Goal: Information Seeking & Learning: Learn about a topic

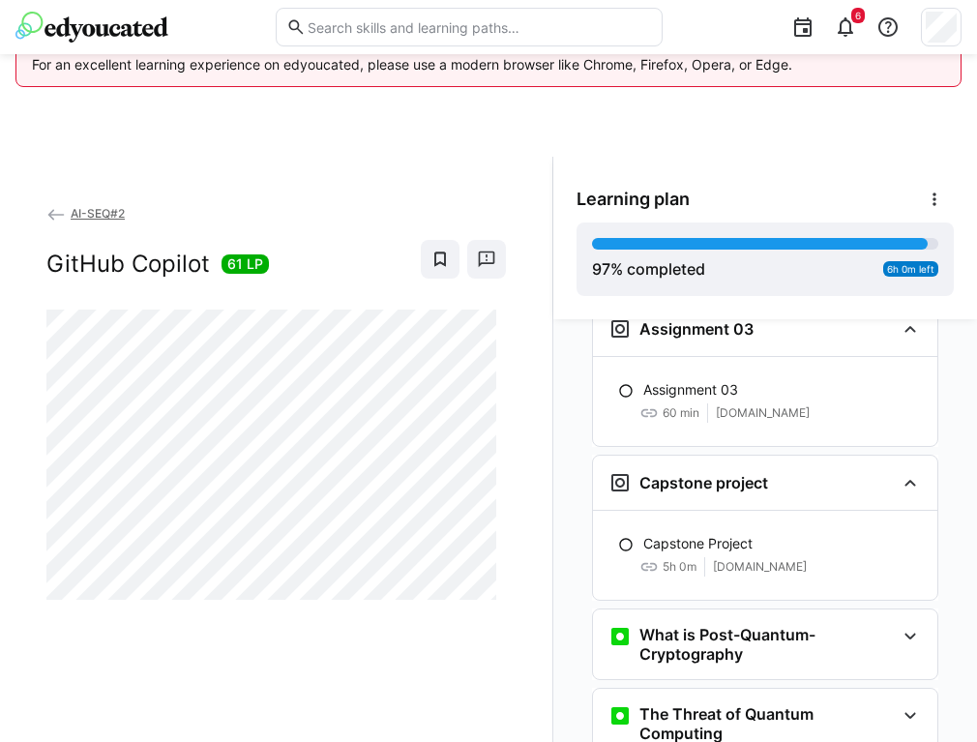
scroll to position [3742, 0]
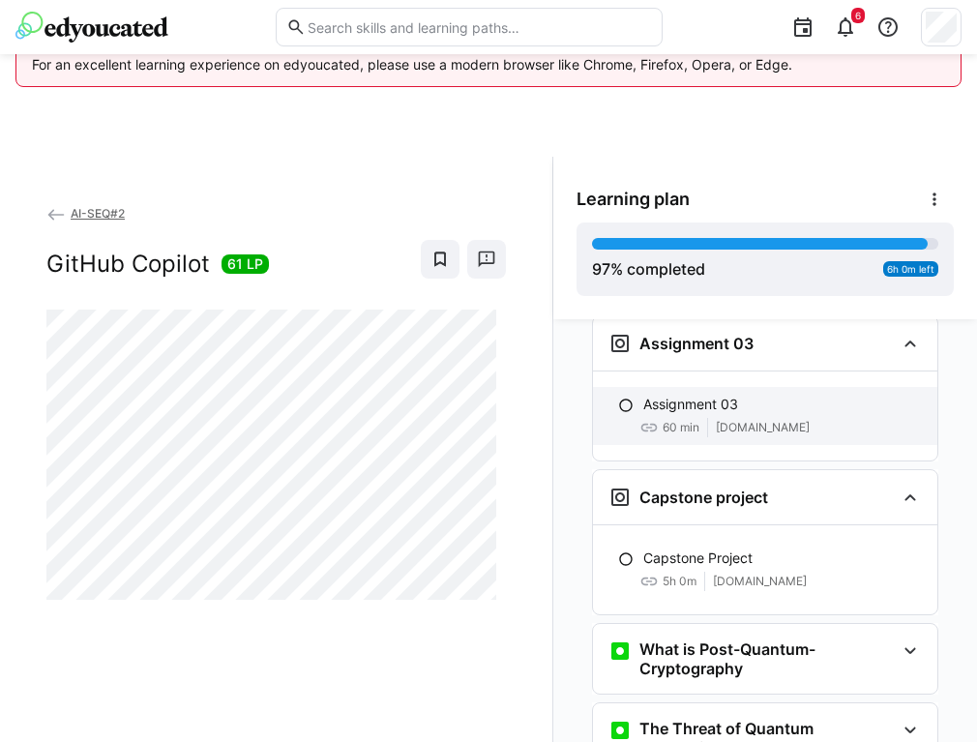
click at [764, 420] on span "[DOMAIN_NAME]" at bounding box center [763, 427] width 94 height 15
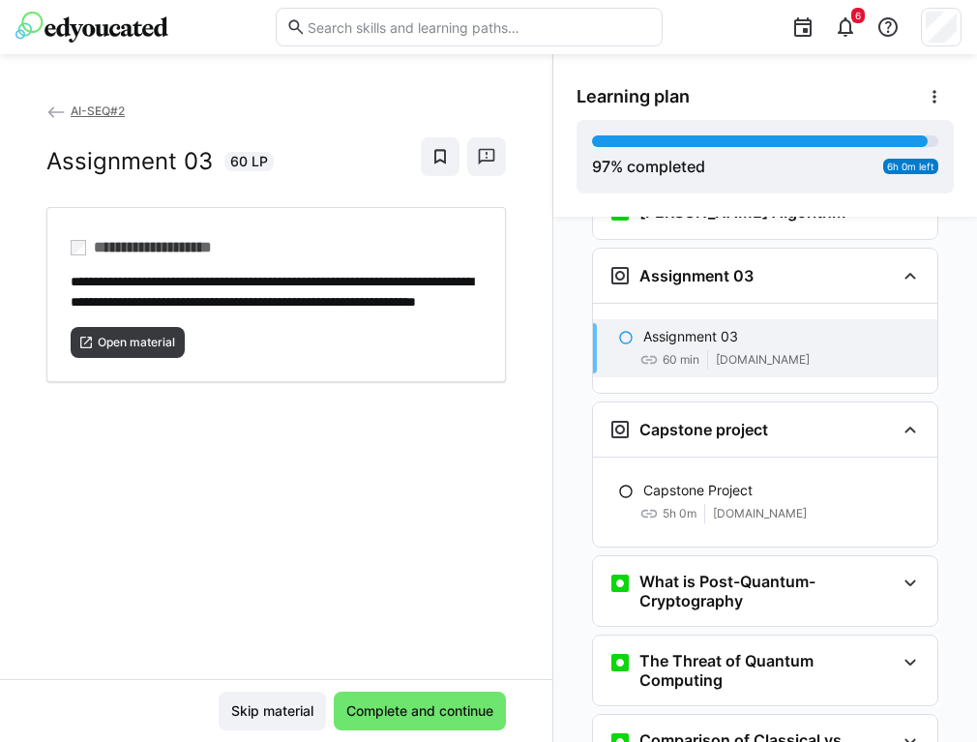
scroll to position [3708, 0]
click at [432, 704] on span "Complete and continue" at bounding box center [419, 710] width 153 height 19
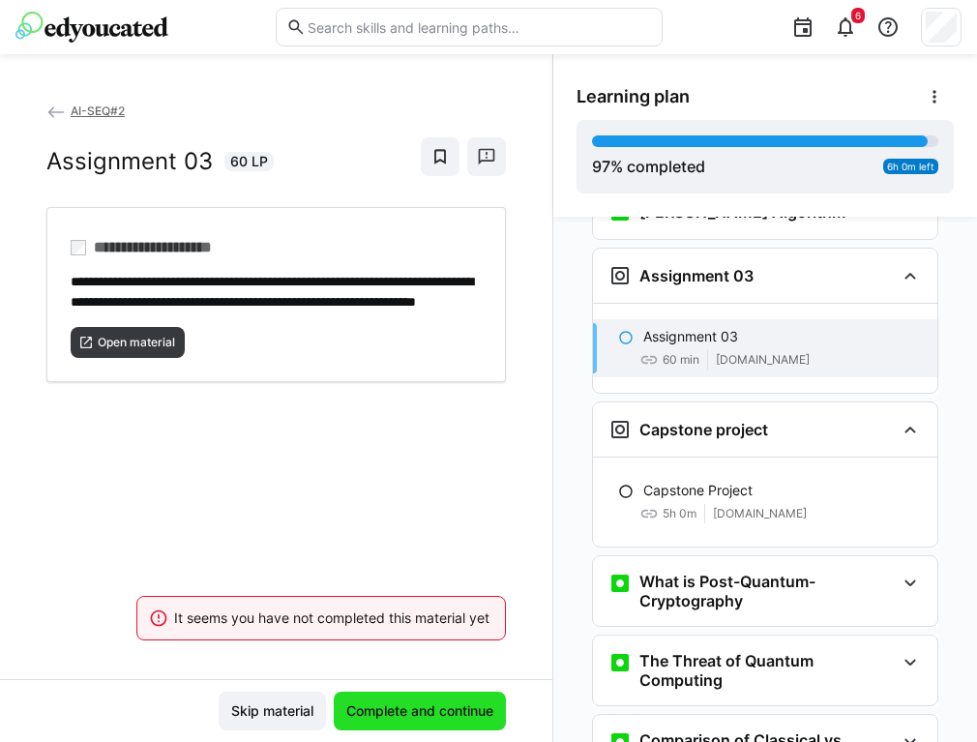
click at [432, 704] on span "Complete and continue" at bounding box center [419, 710] width 153 height 19
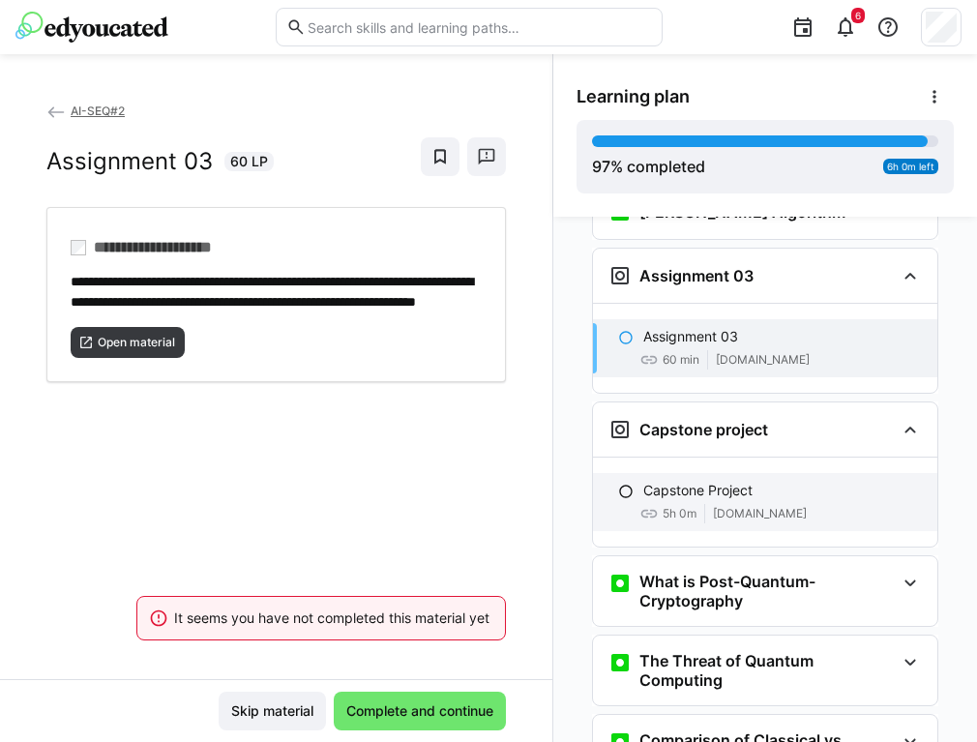
click at [692, 481] on p "Capstone Project" at bounding box center [697, 490] width 109 height 19
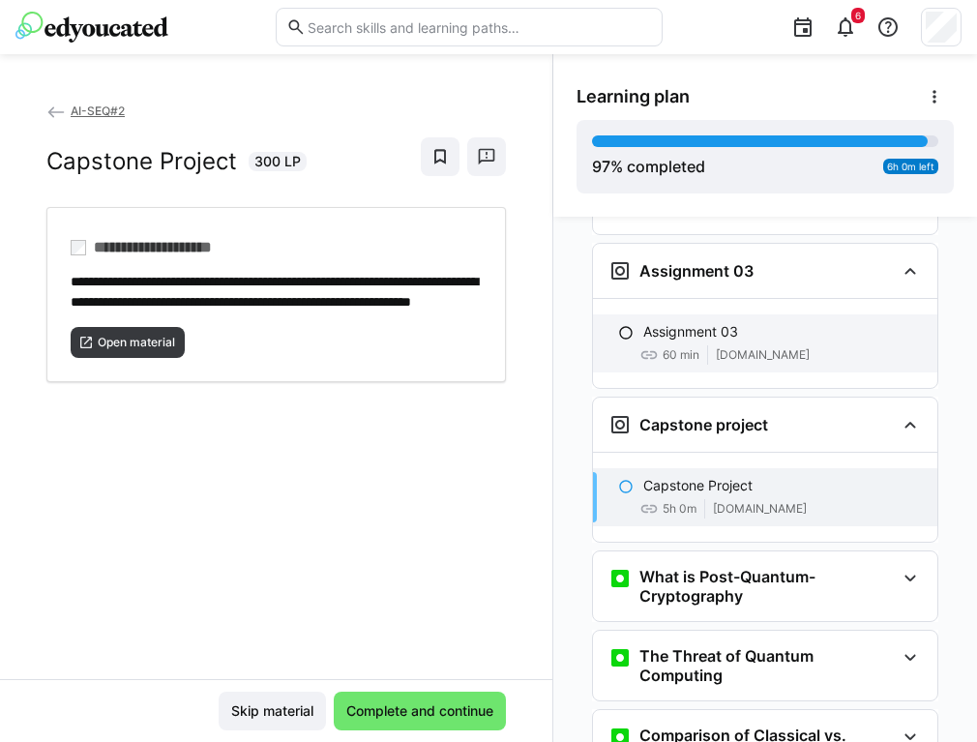
click at [714, 322] on p "Assignment 03" at bounding box center [690, 331] width 95 height 19
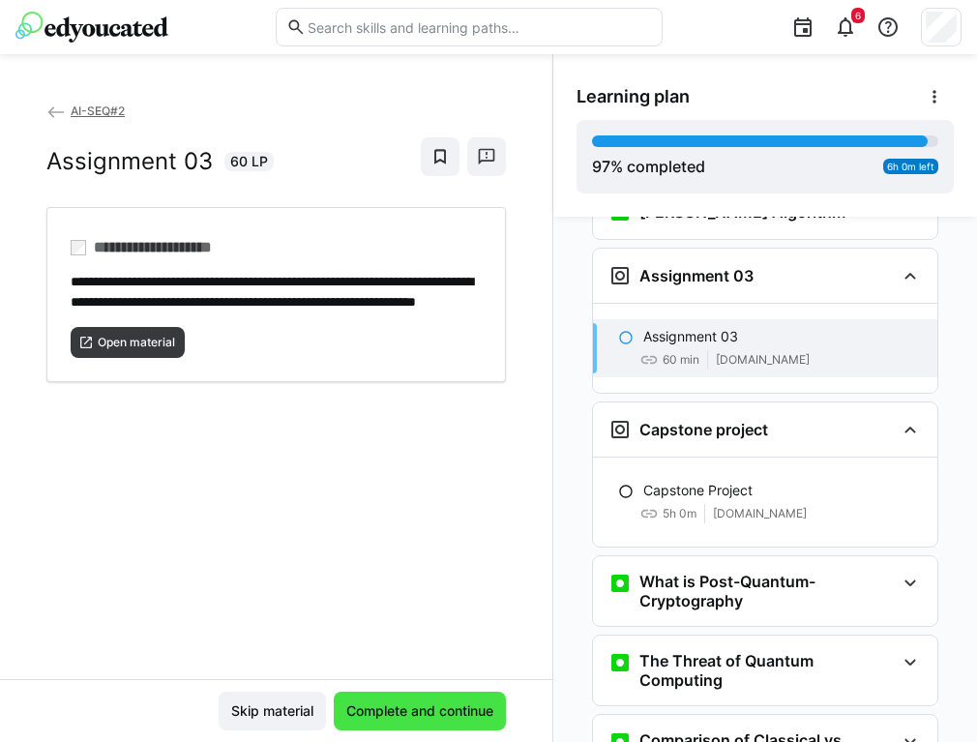
click at [420, 715] on span "Complete and continue" at bounding box center [419, 710] width 153 height 19
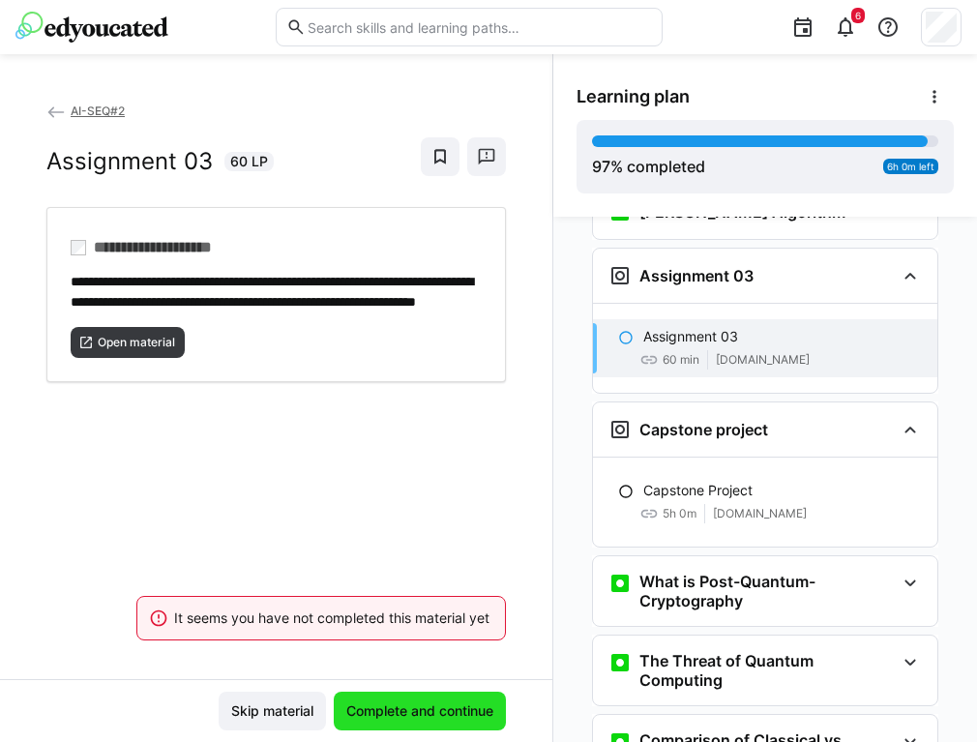
click at [420, 715] on span "Complete and continue" at bounding box center [419, 710] width 153 height 19
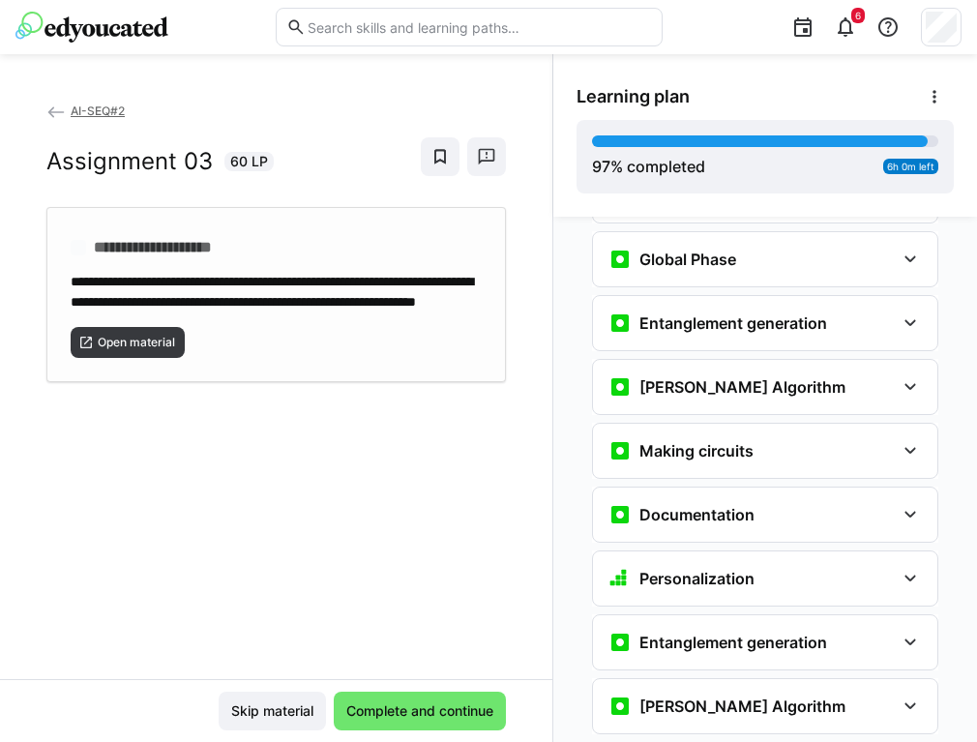
scroll to position [3142, 0]
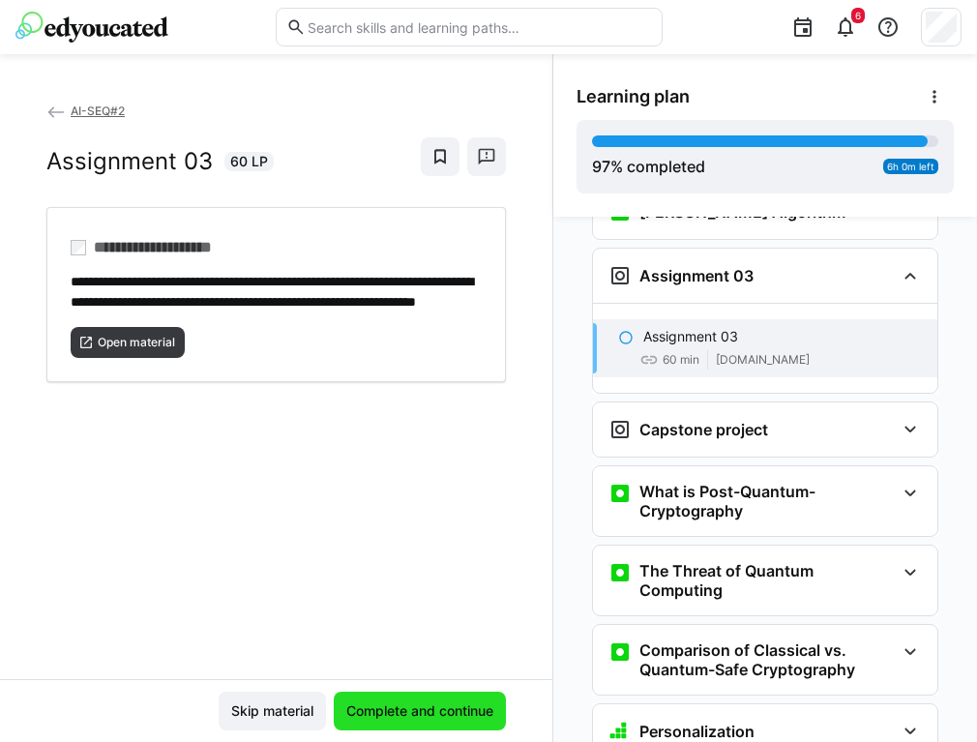
click at [421, 708] on span "Complete and continue" at bounding box center [419, 710] width 153 height 19
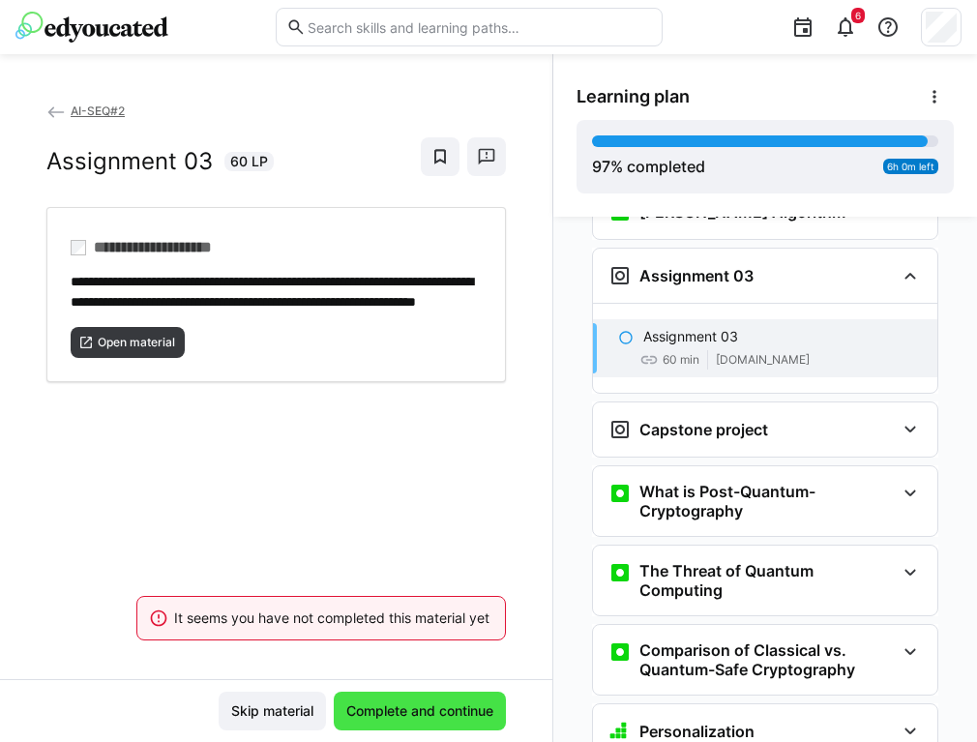
click at [421, 708] on span "Complete and continue" at bounding box center [419, 710] width 153 height 19
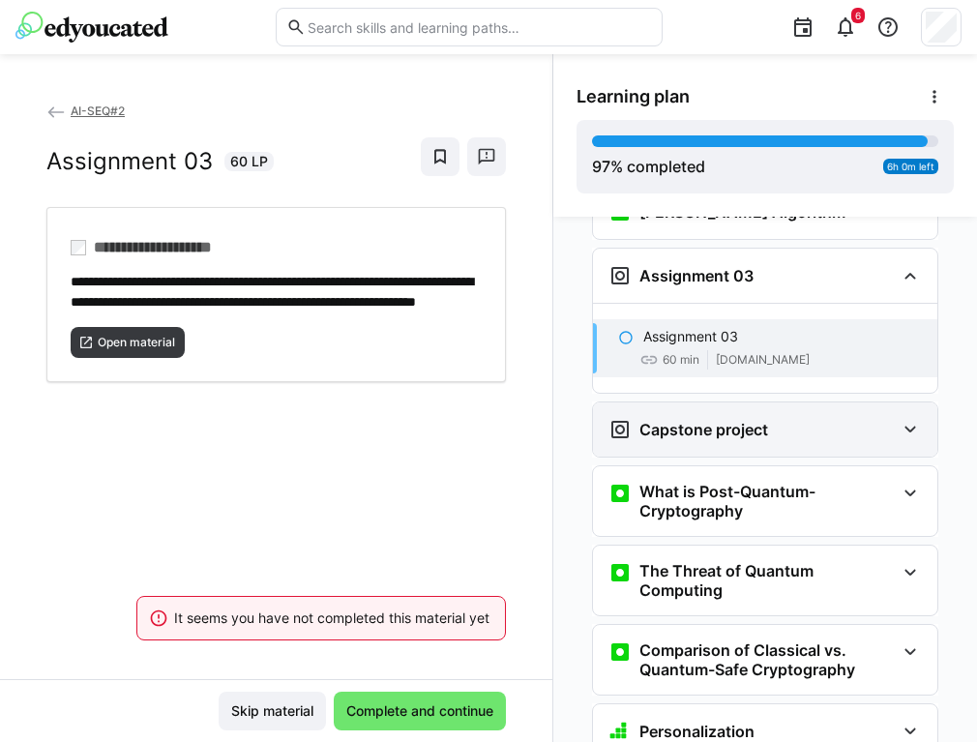
click at [717, 420] on h3 "Capstone project" at bounding box center [703, 429] width 129 height 19
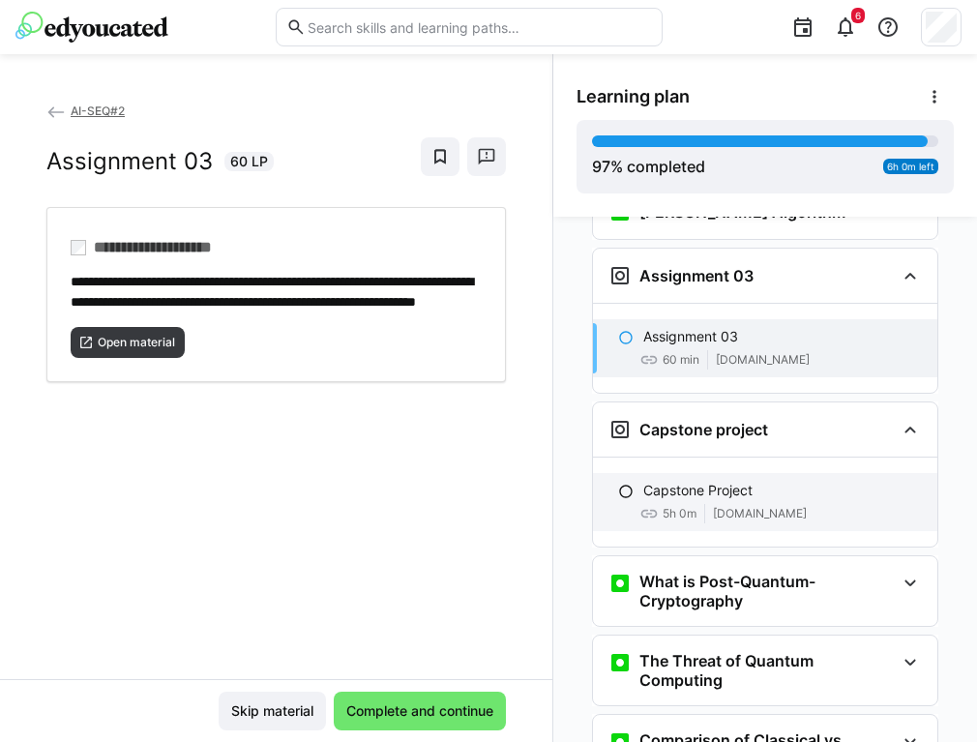
click at [709, 481] on p "Capstone Project" at bounding box center [697, 490] width 109 height 19
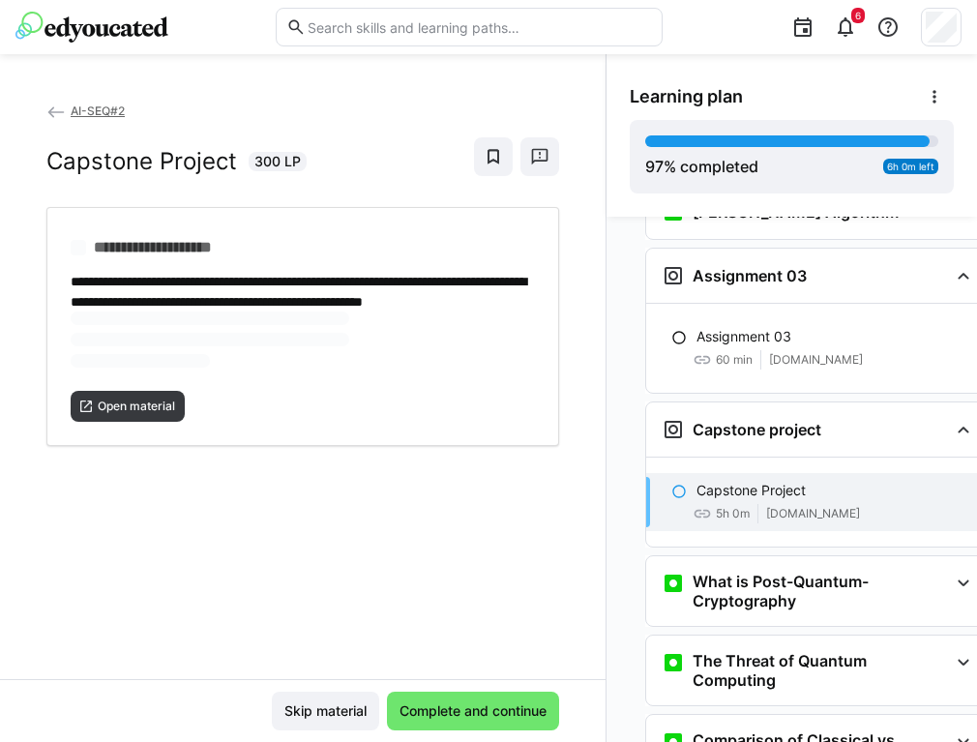
scroll to position [3290, 0]
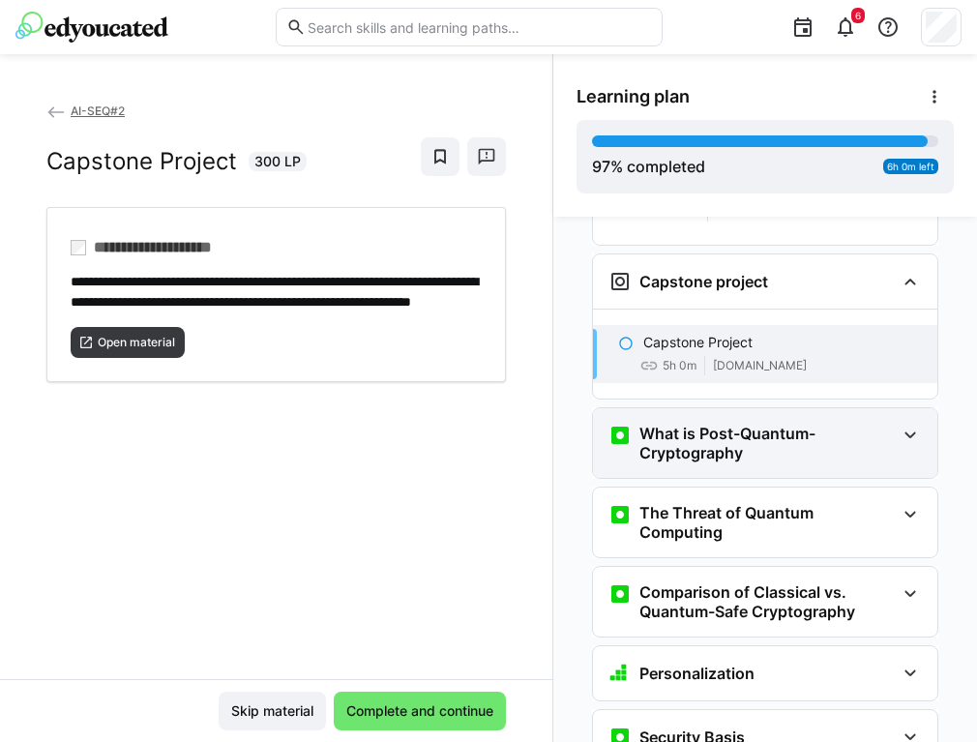
click at [720, 424] on h3 "What is Post-Quantum-Cryptography" at bounding box center [766, 443] width 255 height 39
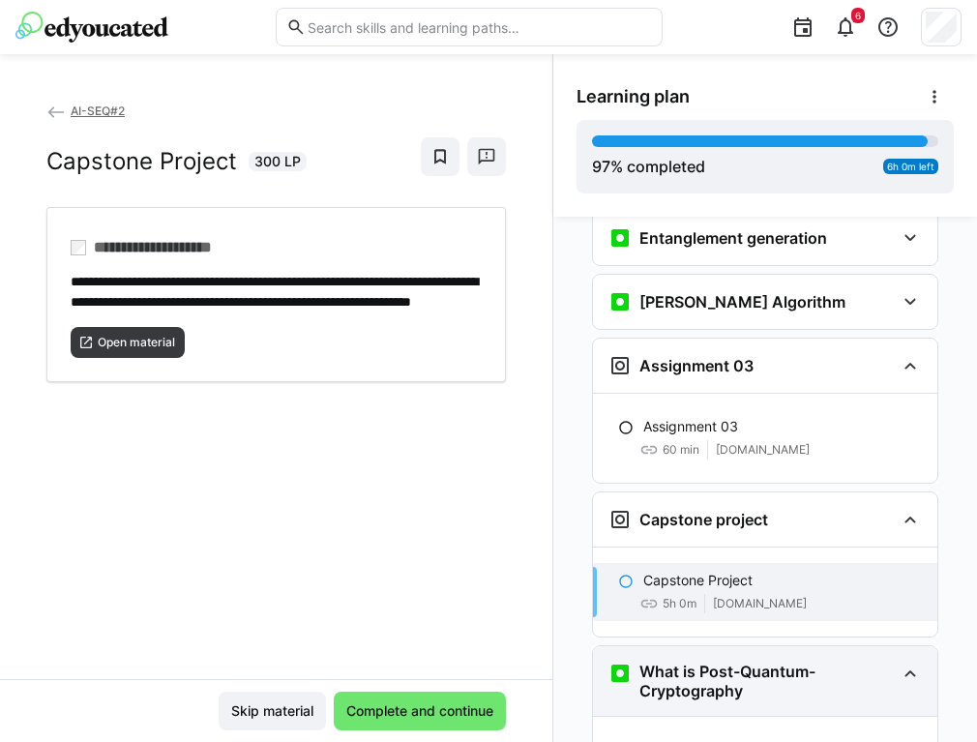
scroll to position [2969, 0]
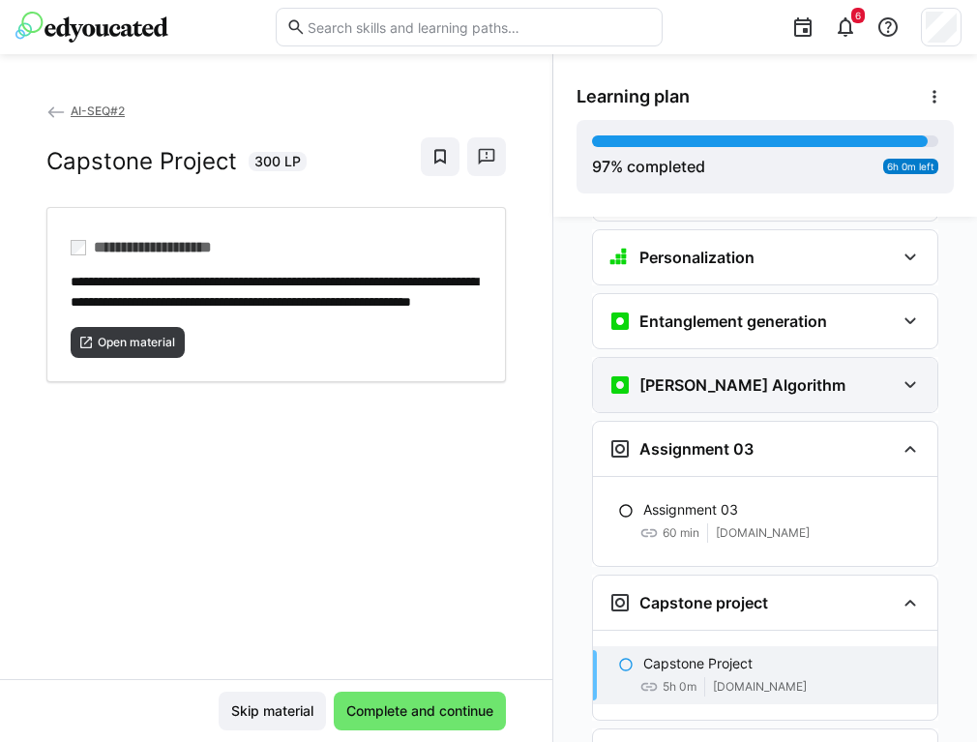
click at [742, 375] on h3 "[PERSON_NAME] Algorithm" at bounding box center [742, 384] width 206 height 19
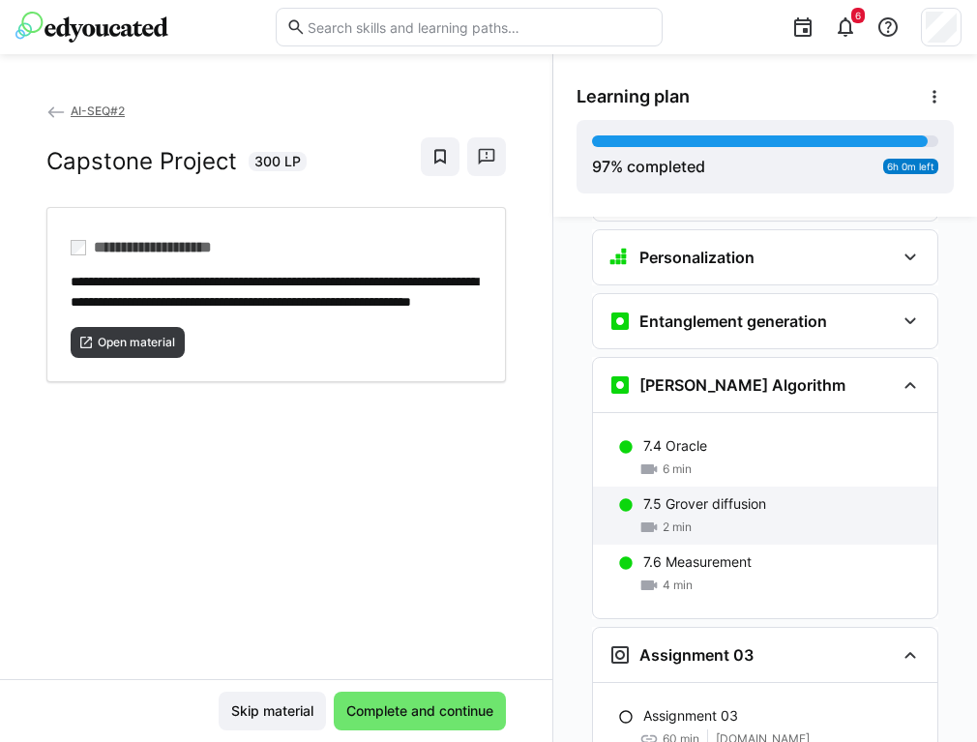
click at [730, 487] on div "7.5 [PERSON_NAME] diffusion 2 min" at bounding box center [765, 516] width 344 height 58
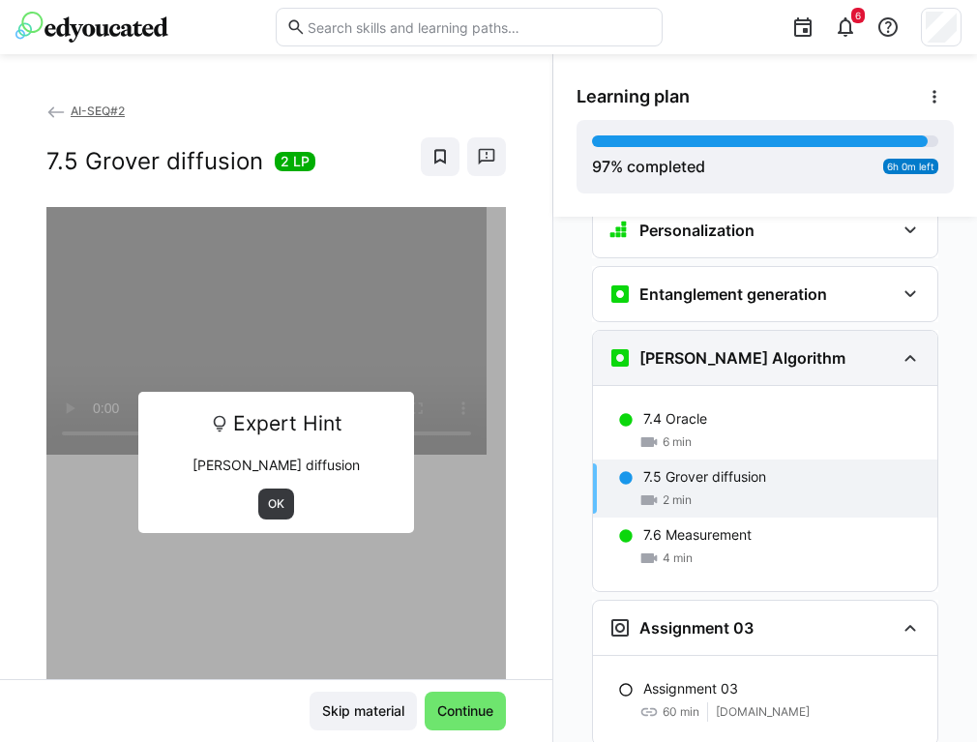
scroll to position [2993, 0]
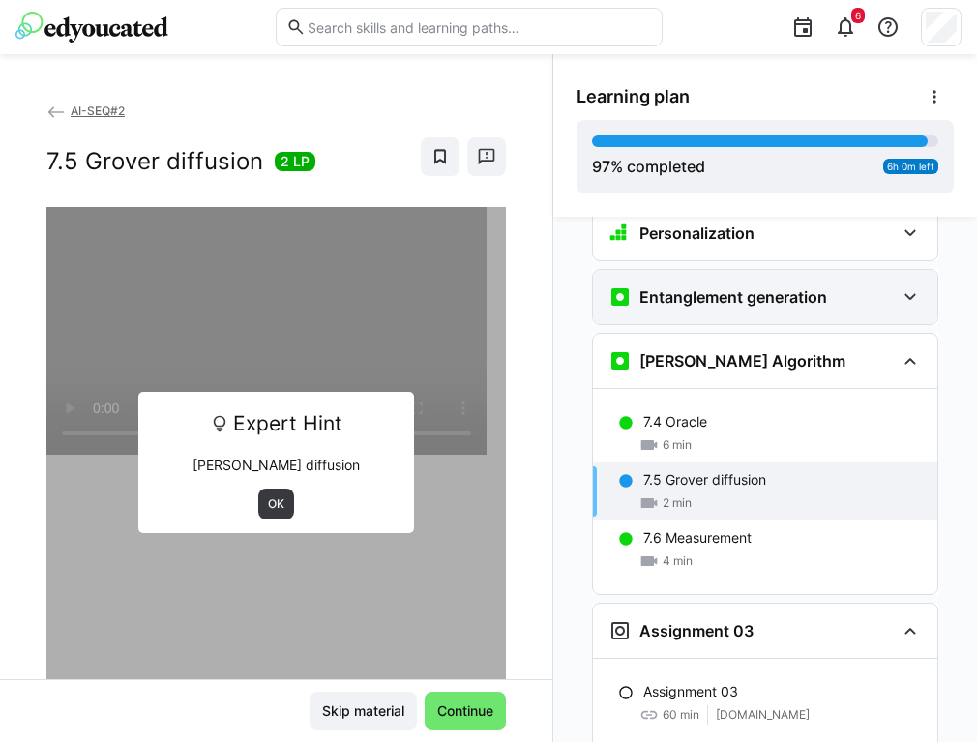
click at [722, 287] on h3 "Entanglement generation" at bounding box center [733, 296] width 188 height 19
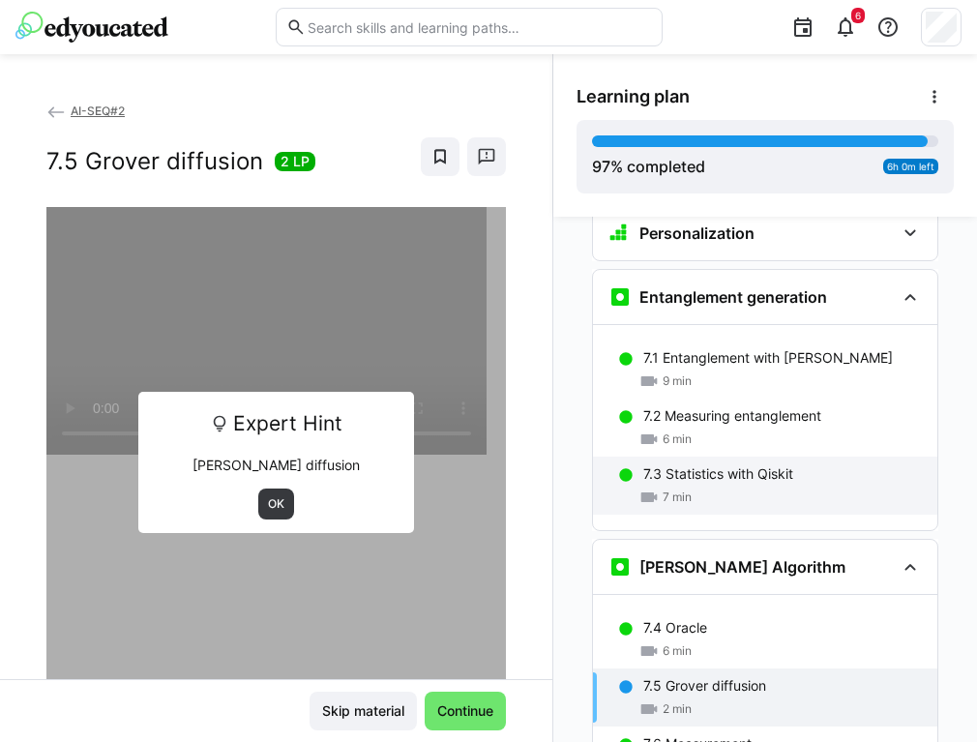
click at [737, 488] on div "7 min" at bounding box center [782, 497] width 279 height 19
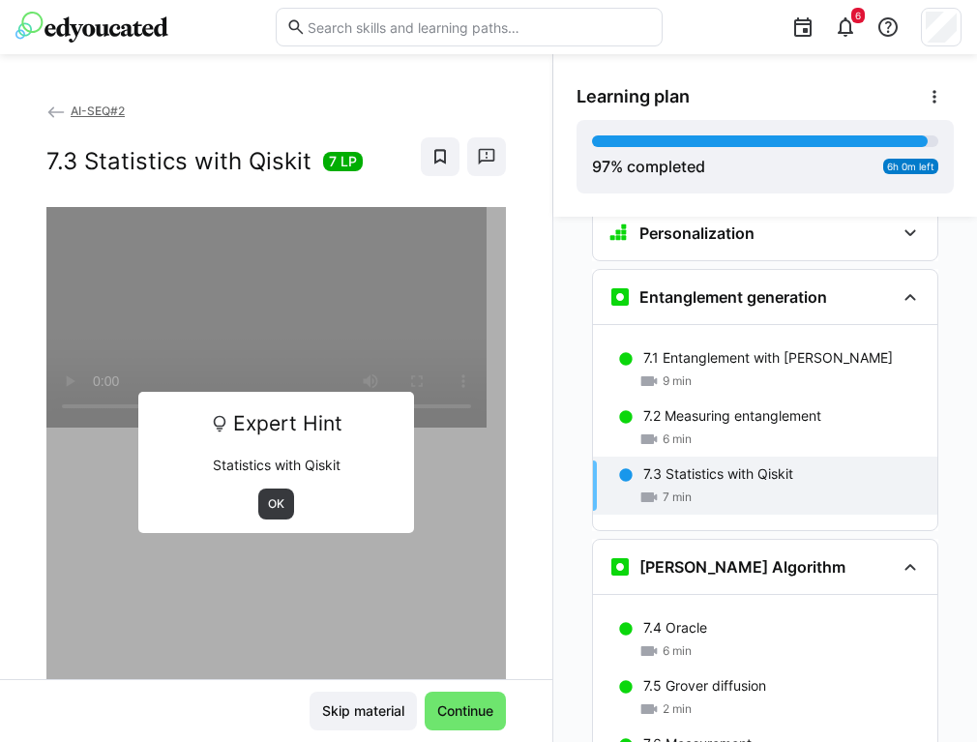
scroll to position [3014, 0]
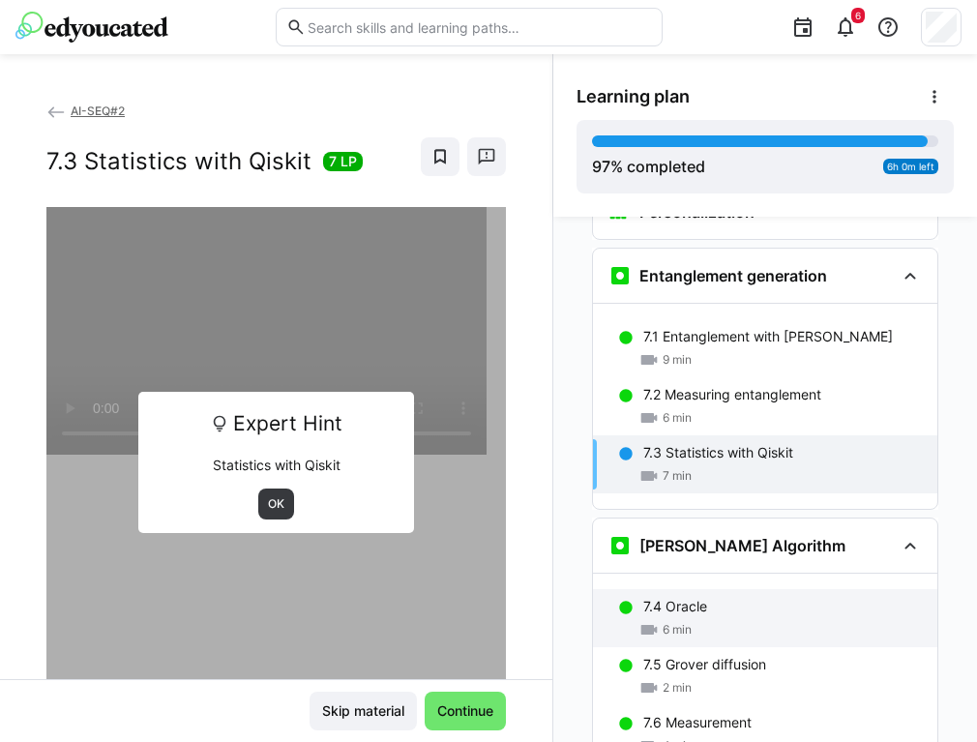
click at [719, 589] on div "7.4 Oracle 6 min" at bounding box center [765, 618] width 344 height 58
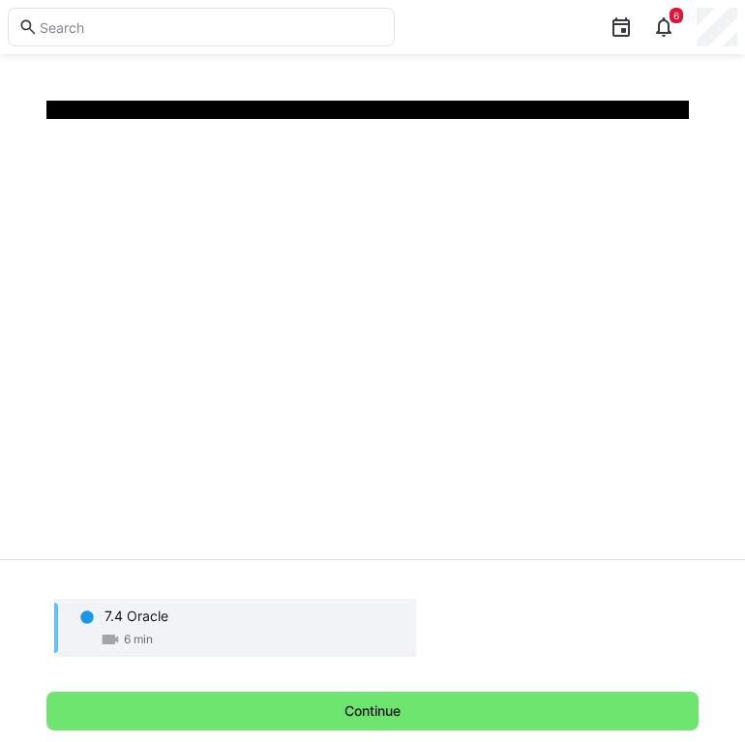
scroll to position [122, 0]
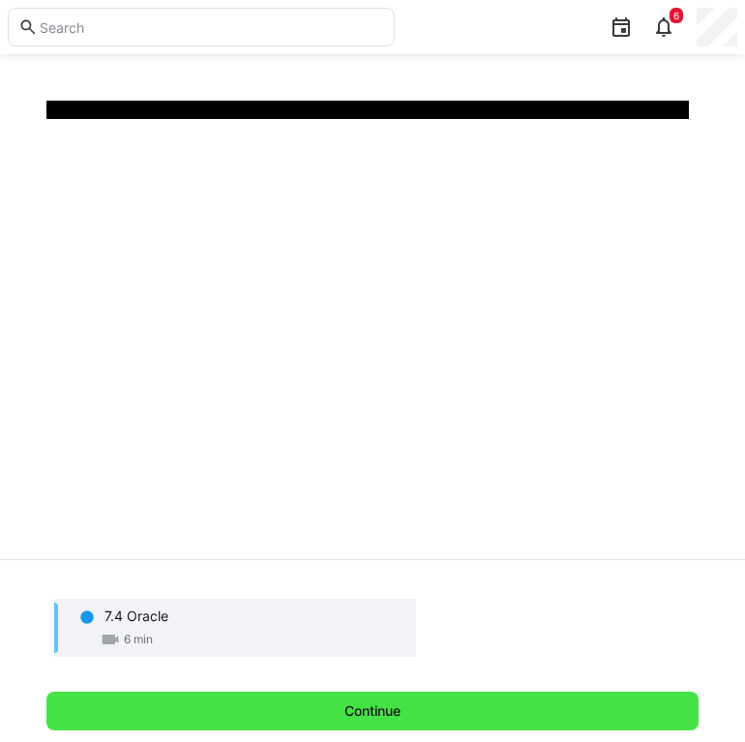
click at [428, 703] on span "Continue" at bounding box center [372, 711] width 652 height 39
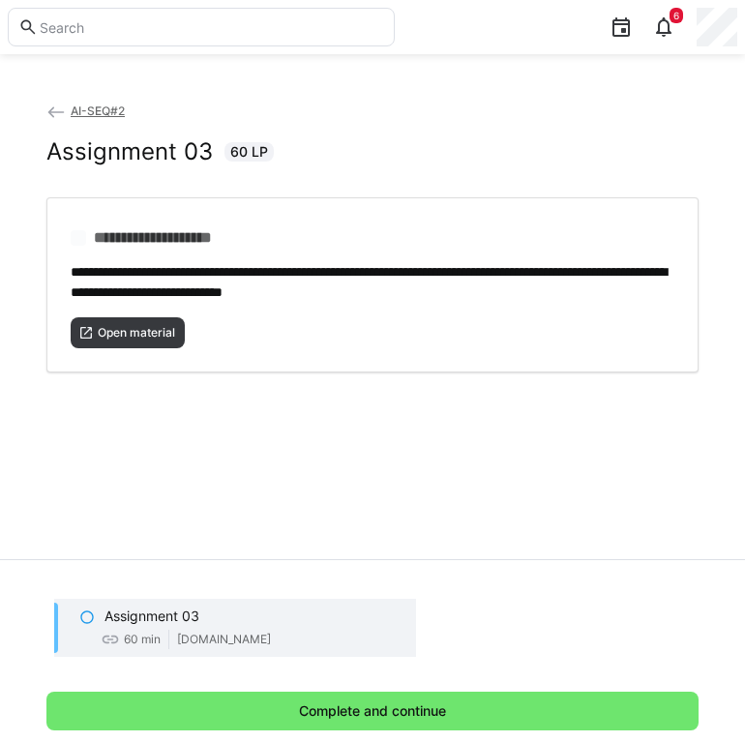
scroll to position [0, 0]
click at [47, 119] on eds-icon at bounding box center [55, 112] width 19 height 19
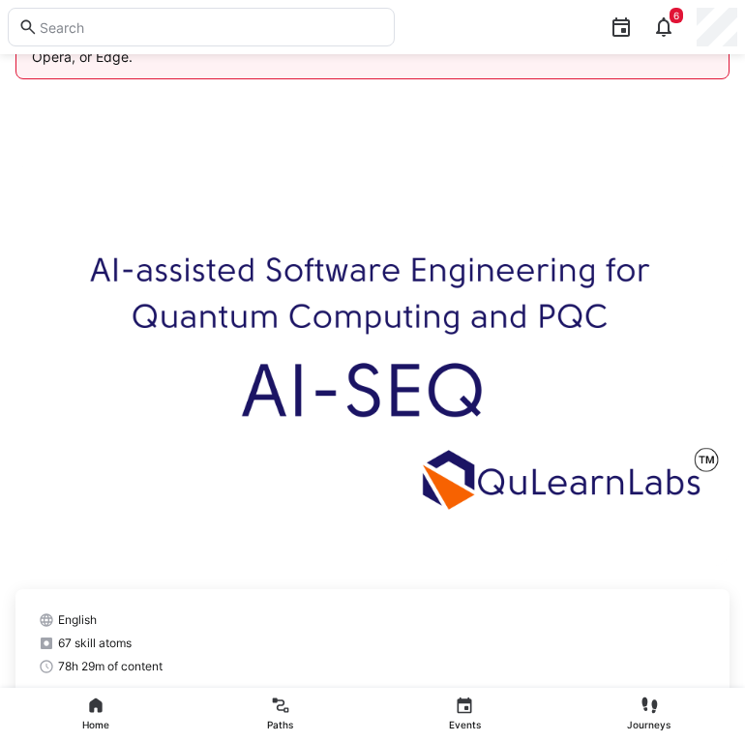
scroll to position [29, 0]
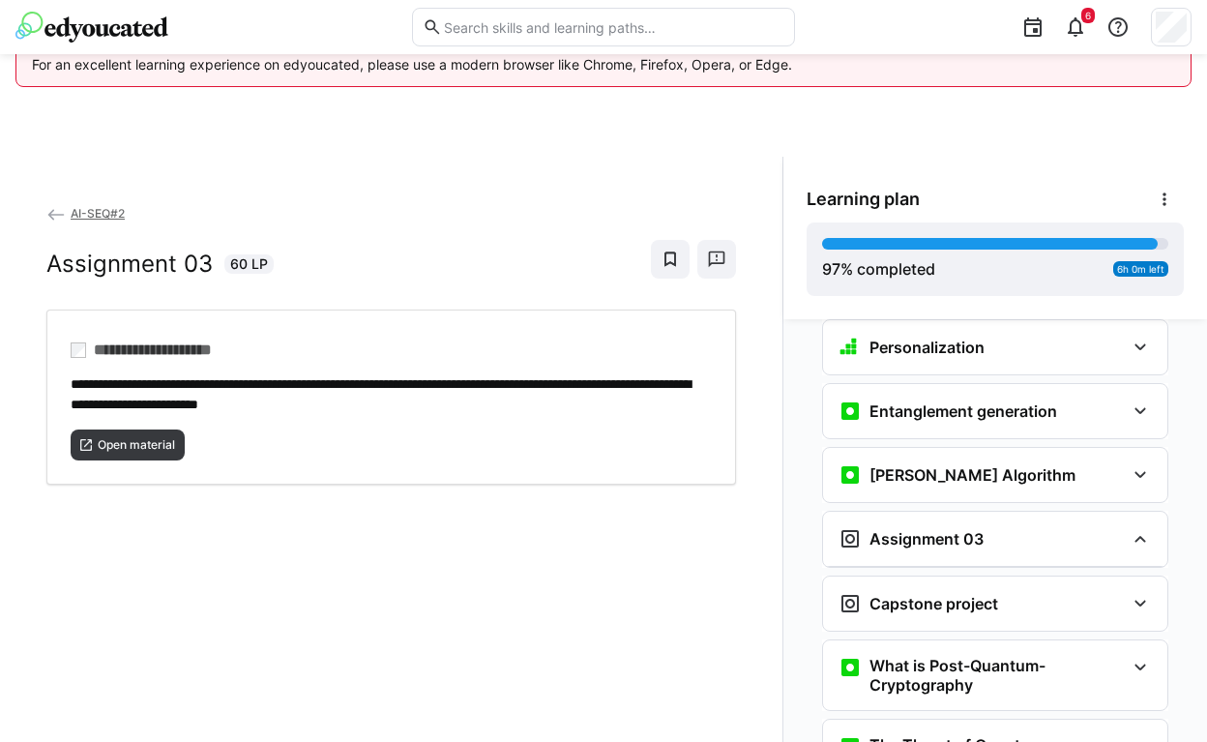
scroll to position [3000, 0]
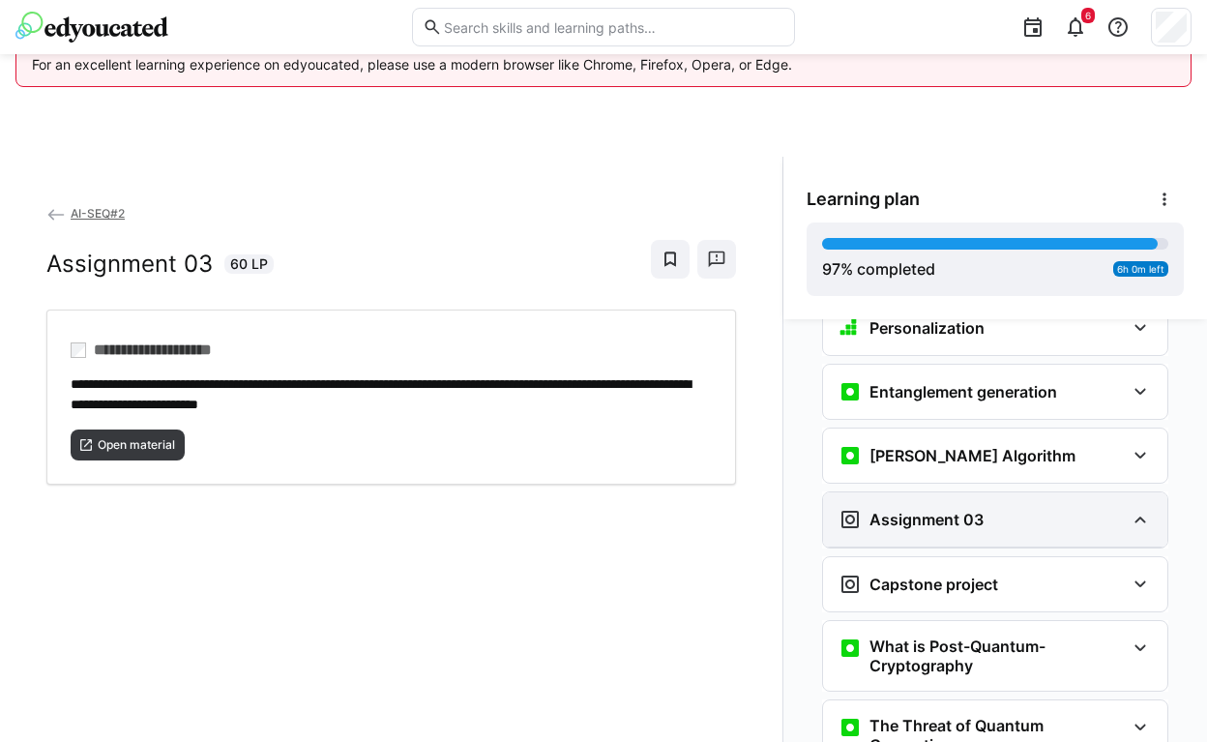
click at [976, 492] on div "Assignment 03" at bounding box center [995, 519] width 344 height 54
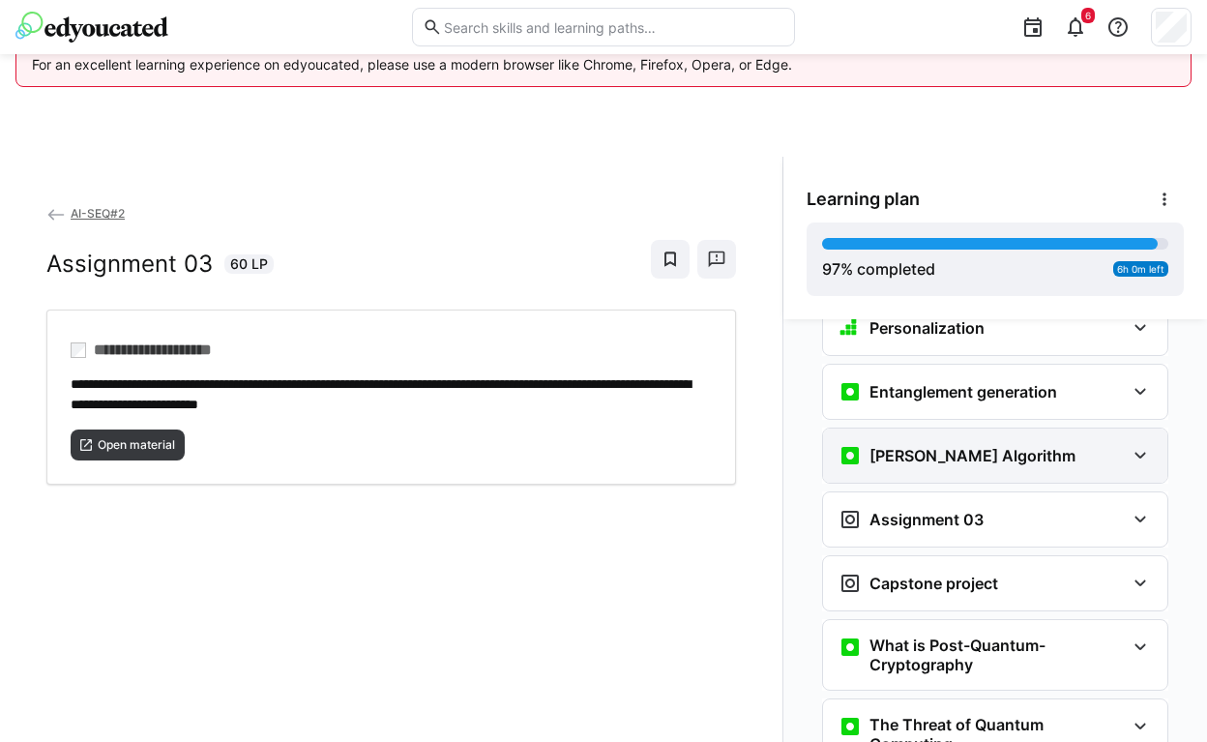
click at [976, 441] on div "[PERSON_NAME] Algorithm" at bounding box center [995, 455] width 344 height 54
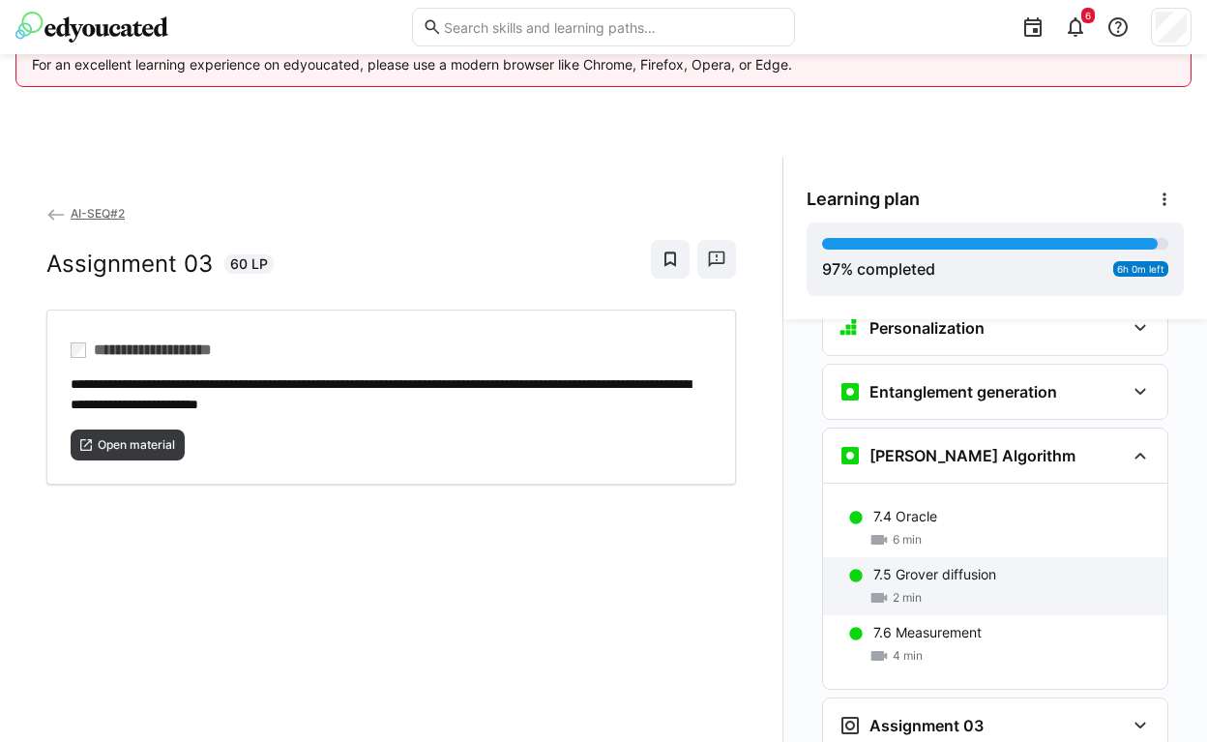
click at [921, 565] on p "7.5 Grover diffusion" at bounding box center [934, 574] width 123 height 19
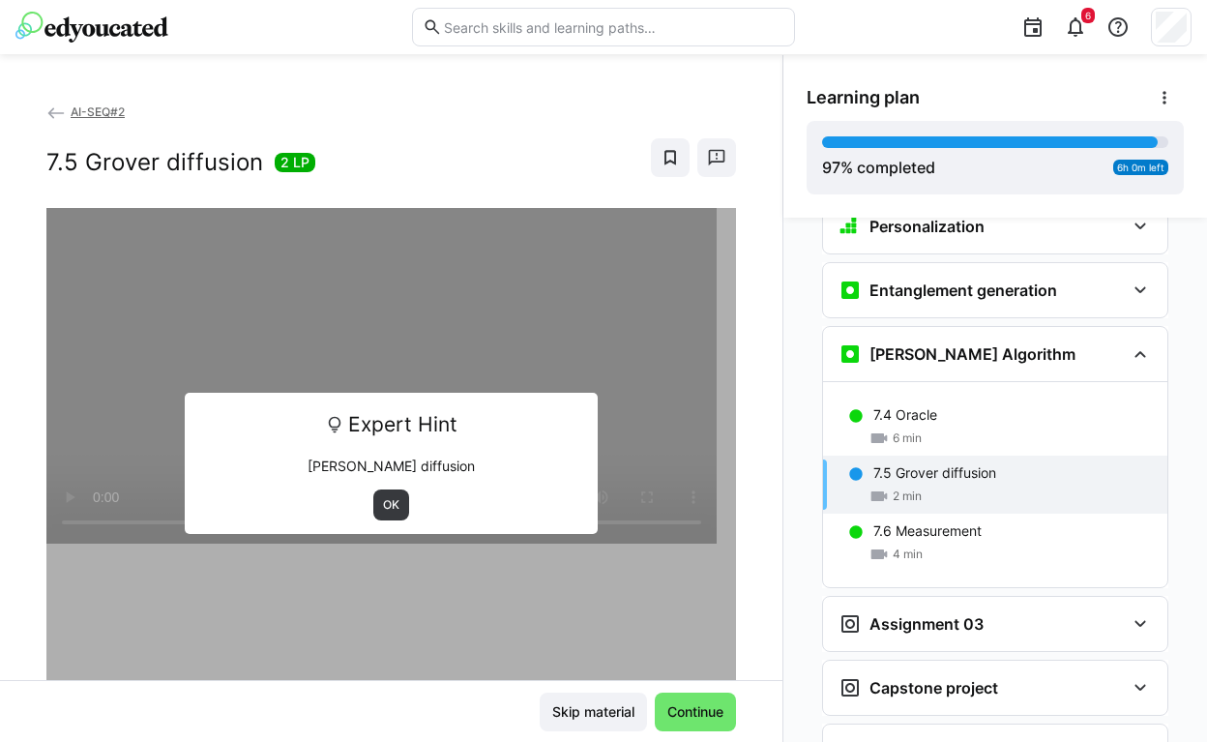
scroll to position [3078, 0]
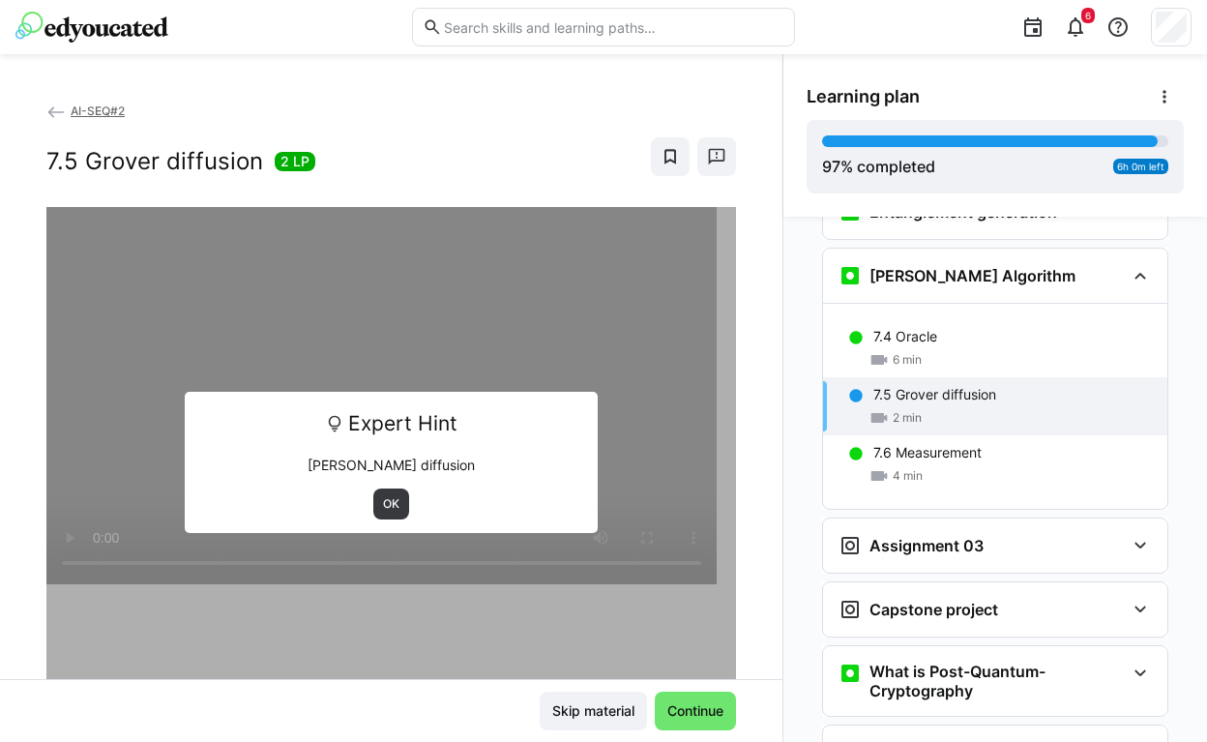
click at [384, 486] on div "Expert Hint [PERSON_NAME] diffusion OK" at bounding box center [392, 462] width 414 height 141
click at [381, 499] on span "OK" at bounding box center [391, 503] width 20 height 15
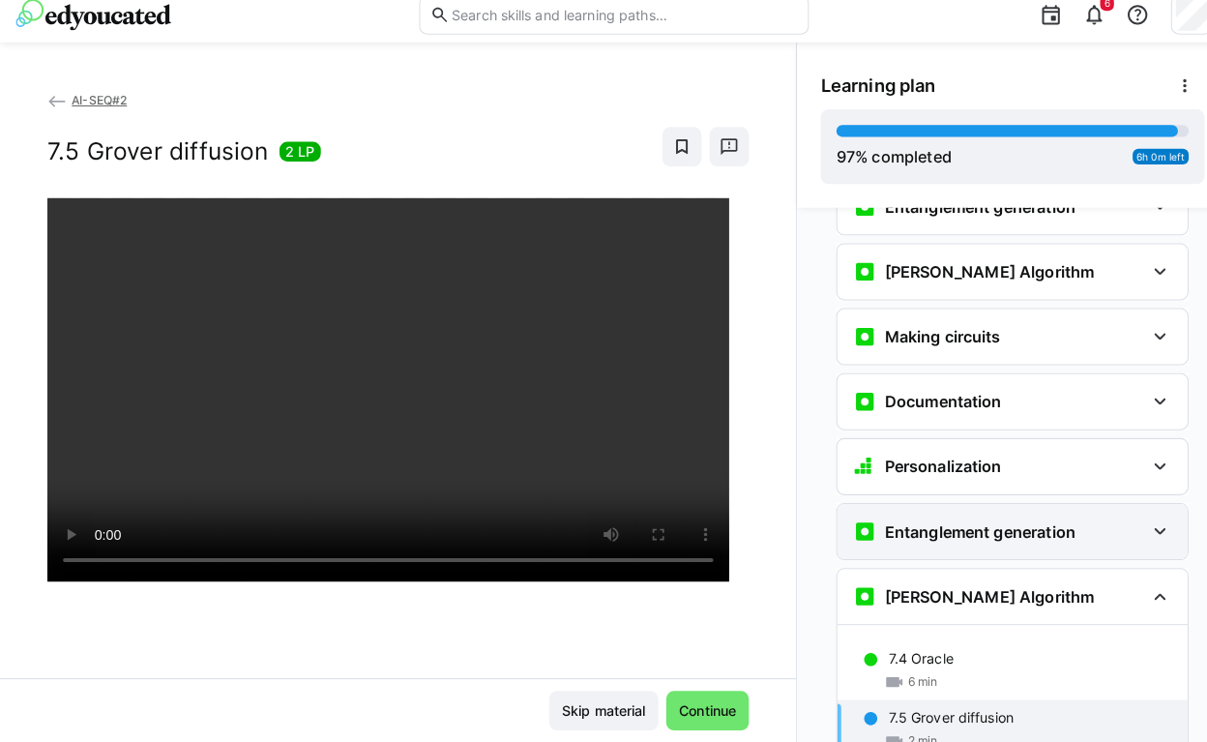
scroll to position [2753, 0]
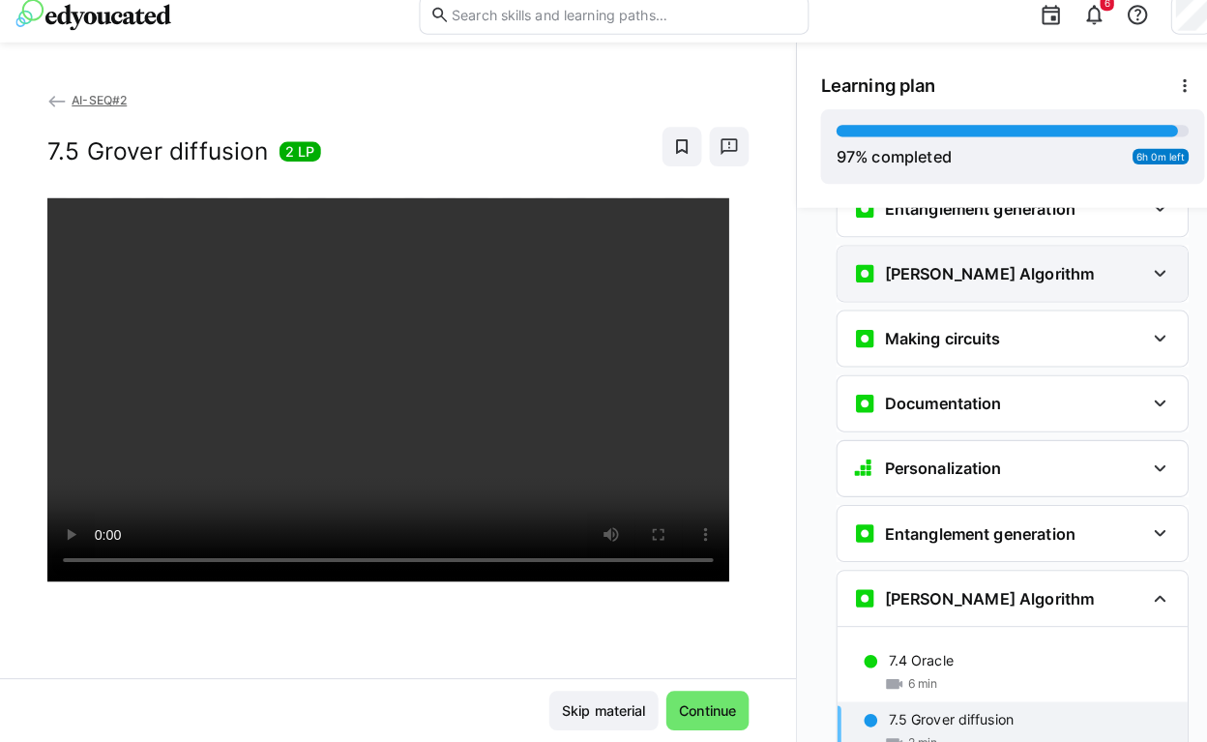
click at [976, 270] on div "[PERSON_NAME] Algorithm" at bounding box center [982, 281] width 286 height 23
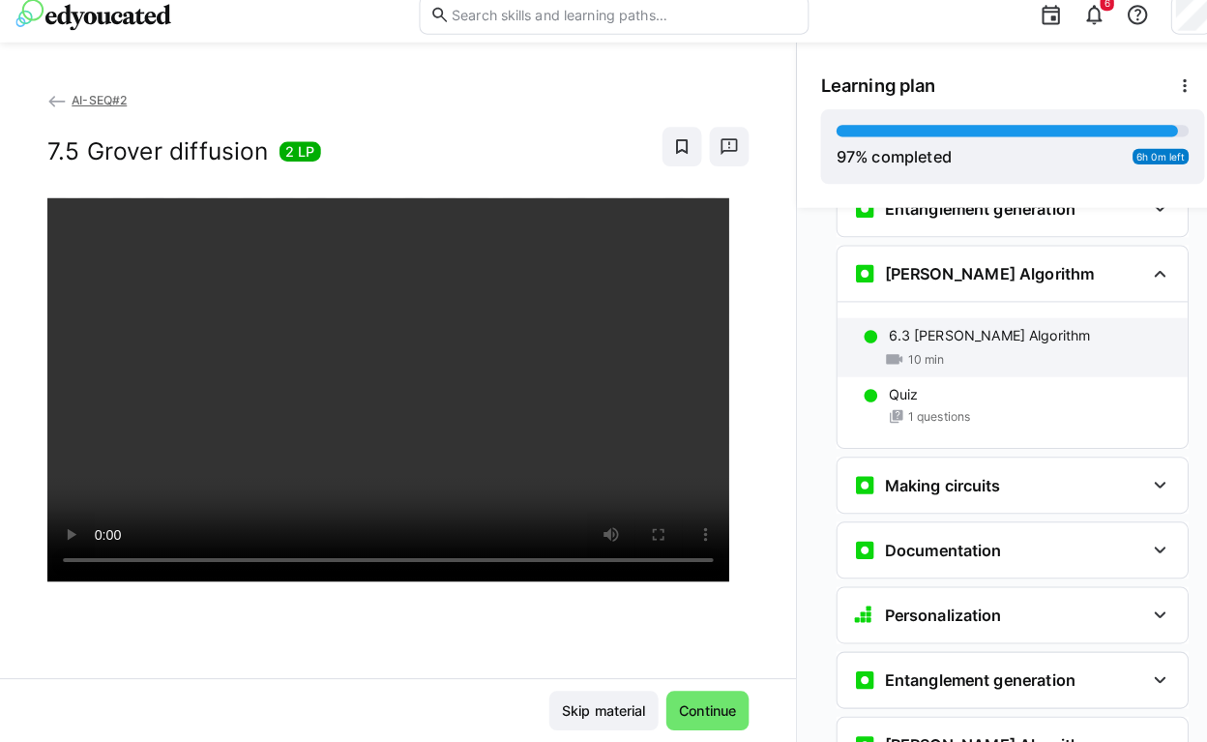
click at [976, 333] on p "6.3 [PERSON_NAME] Algorithm" at bounding box center [972, 342] width 198 height 19
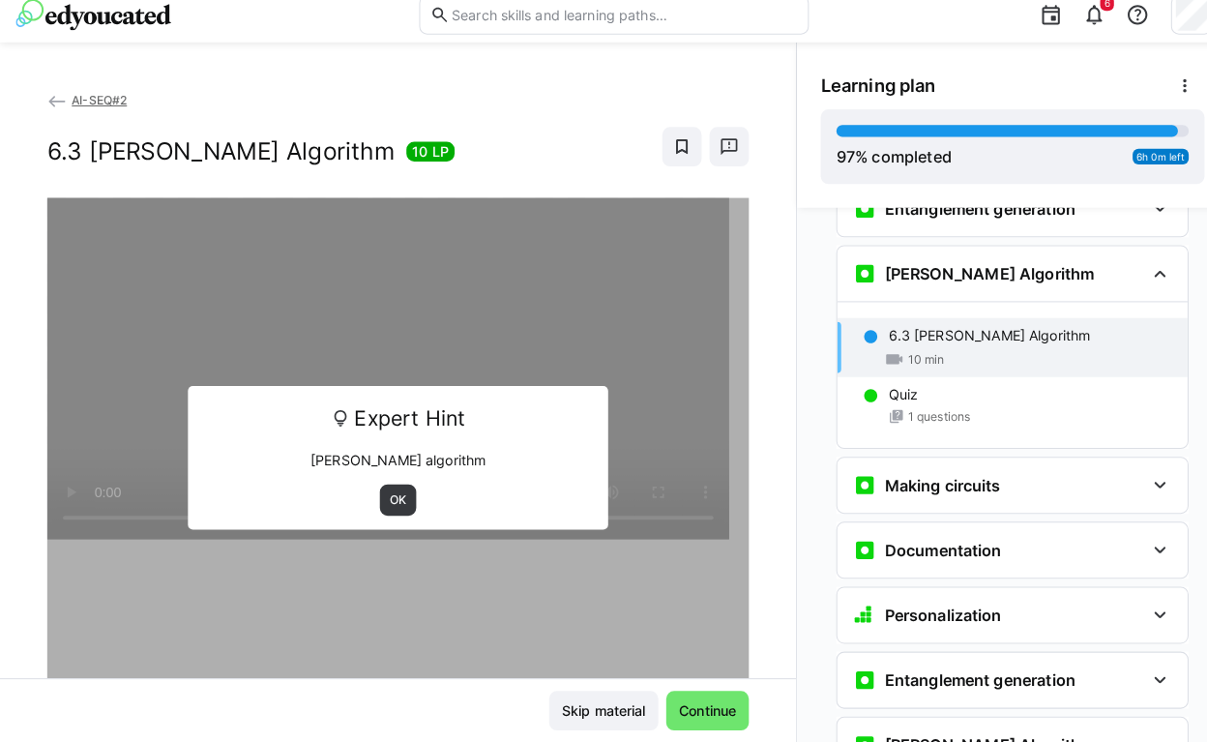
scroll to position [2759, 0]
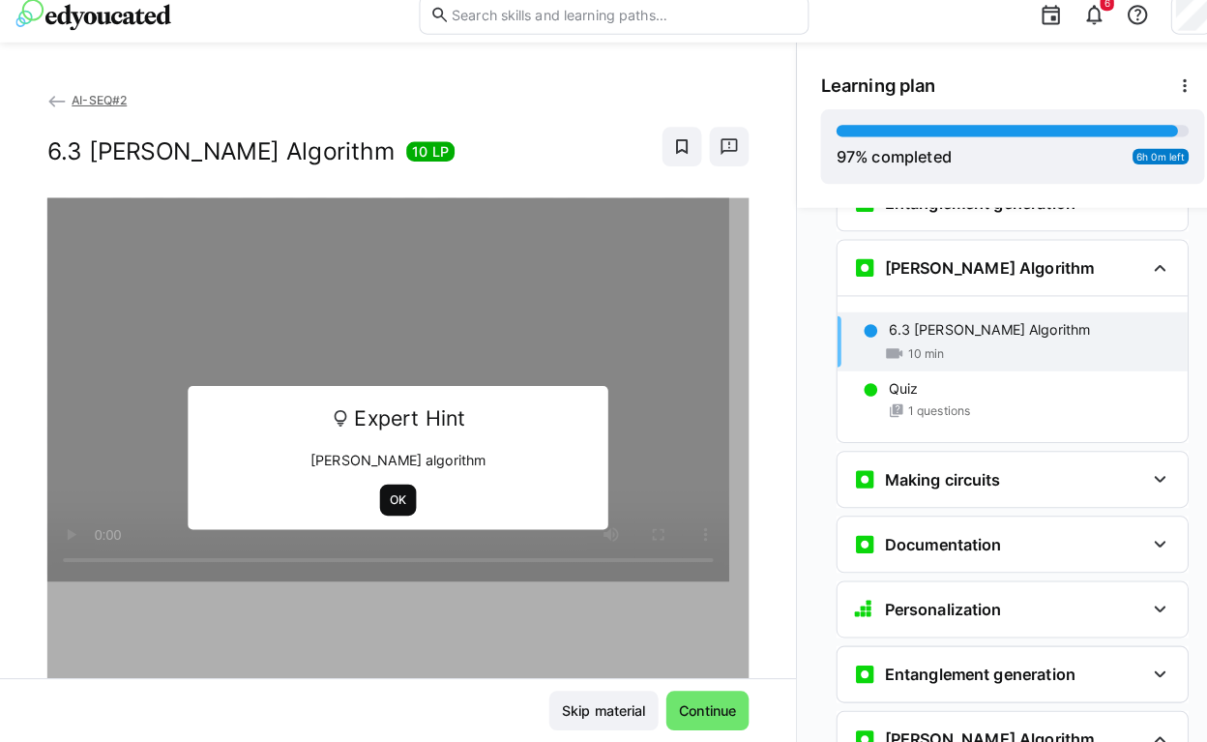
click at [381, 496] on span "OK" at bounding box center [391, 503] width 20 height 15
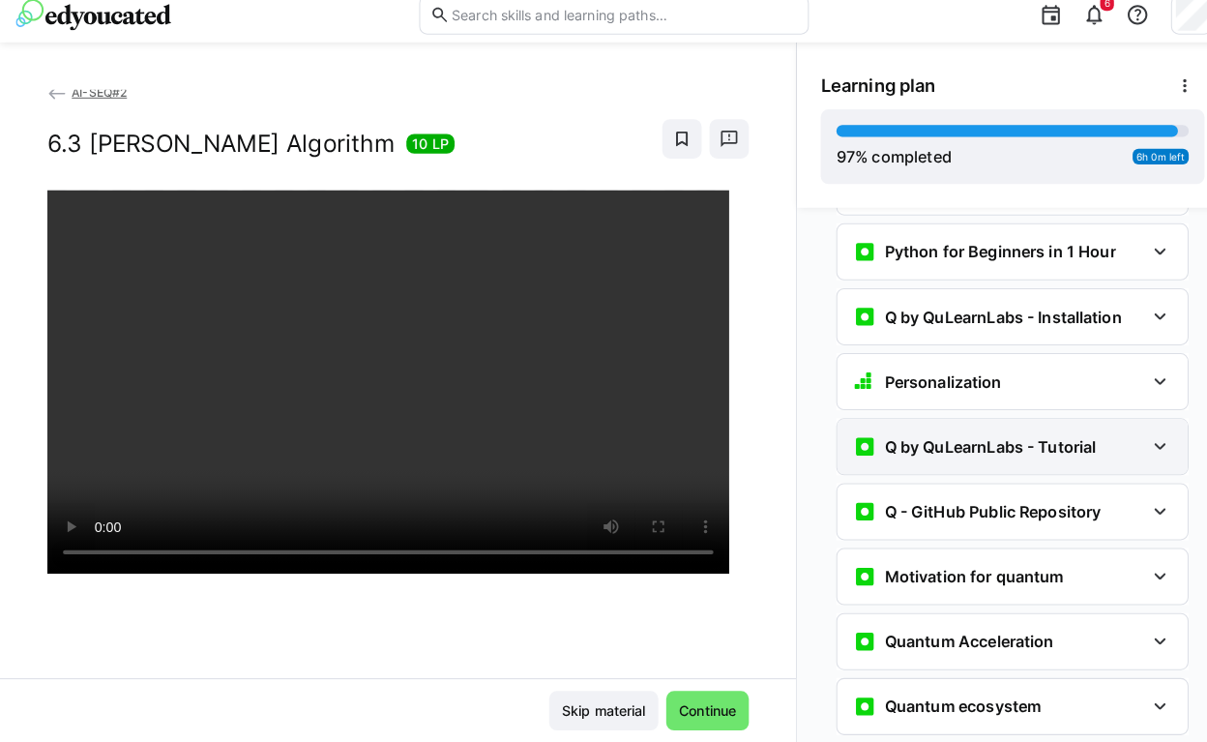
scroll to position [1687, 0]
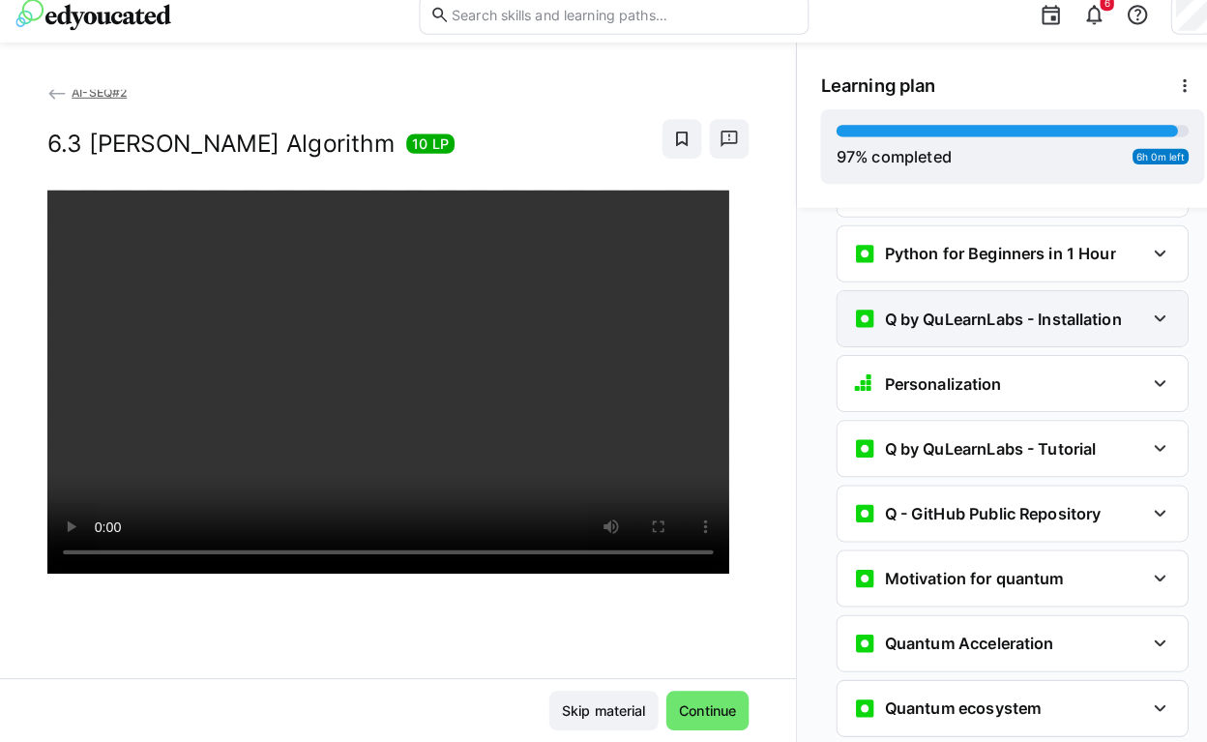
click at [976, 299] on div "Q by QuLearnLabs - Installation" at bounding box center [995, 326] width 344 height 54
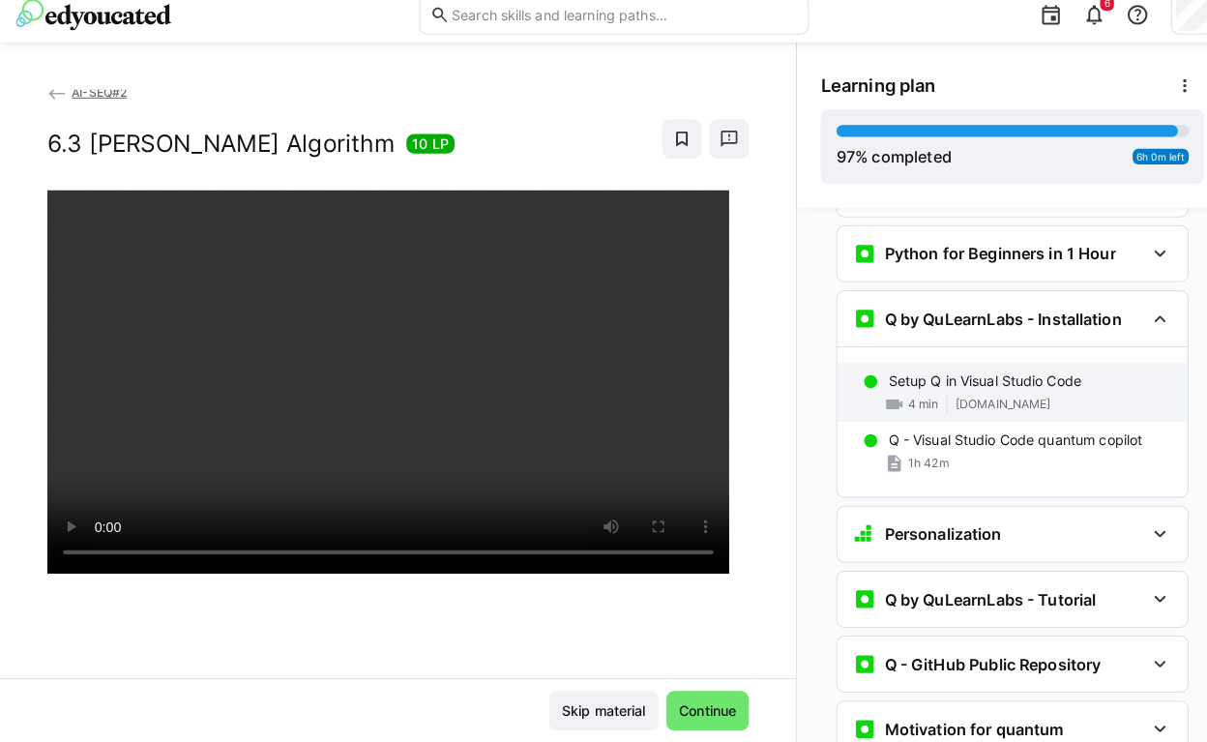
click at [976, 377] on p "Setup Q in Visual Studio Code" at bounding box center [968, 386] width 190 height 19
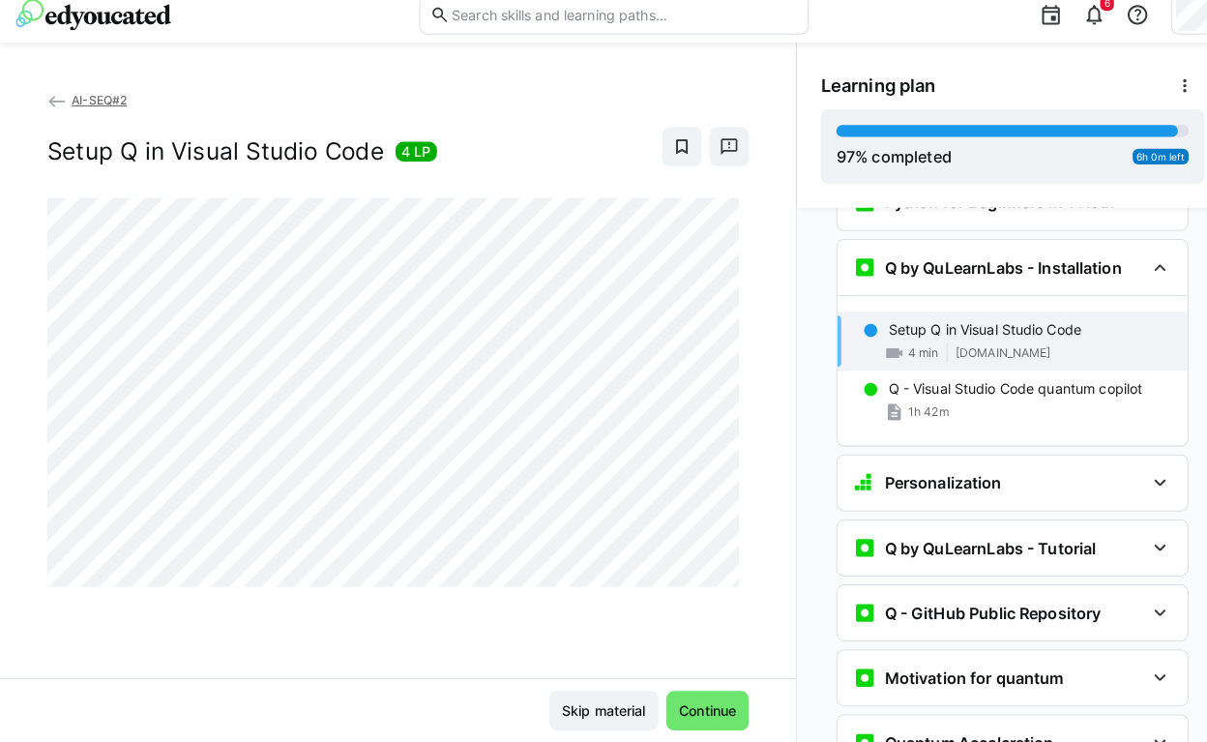
scroll to position [81, 0]
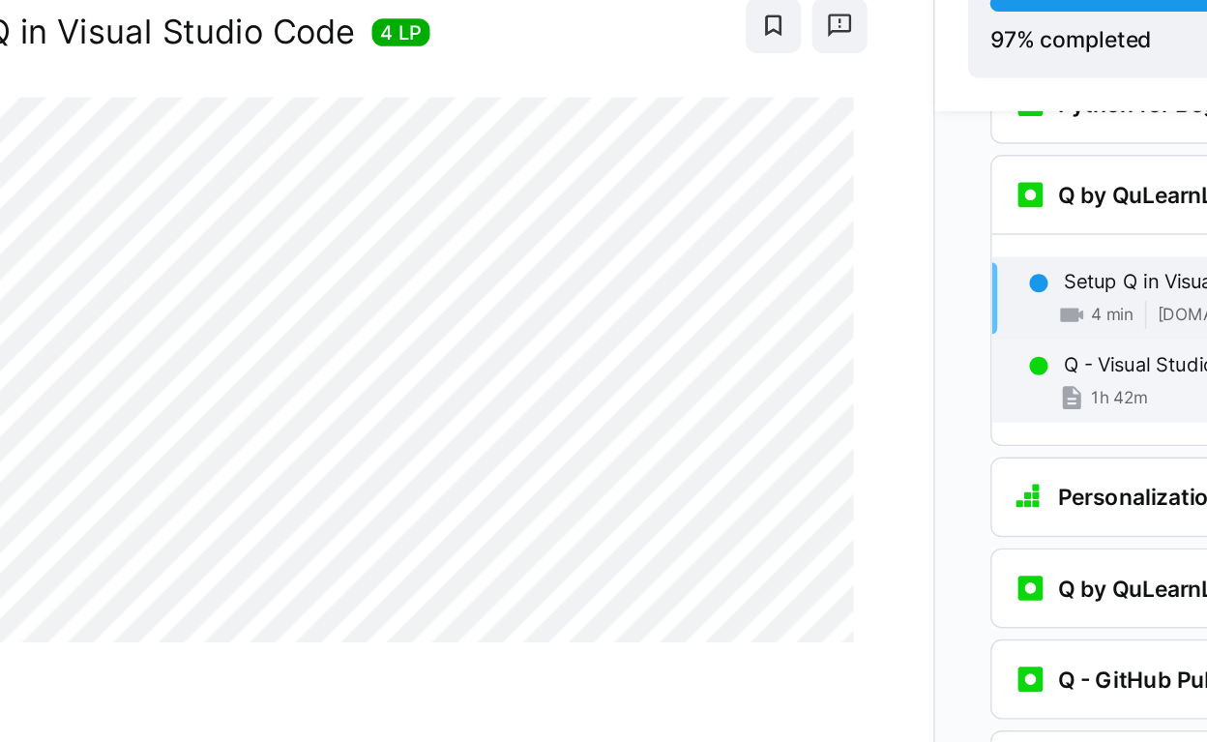
click at [823, 399] on div "Q - Visual Studio Code quantum copilot 1h 42m" at bounding box center [995, 428] width 344 height 58
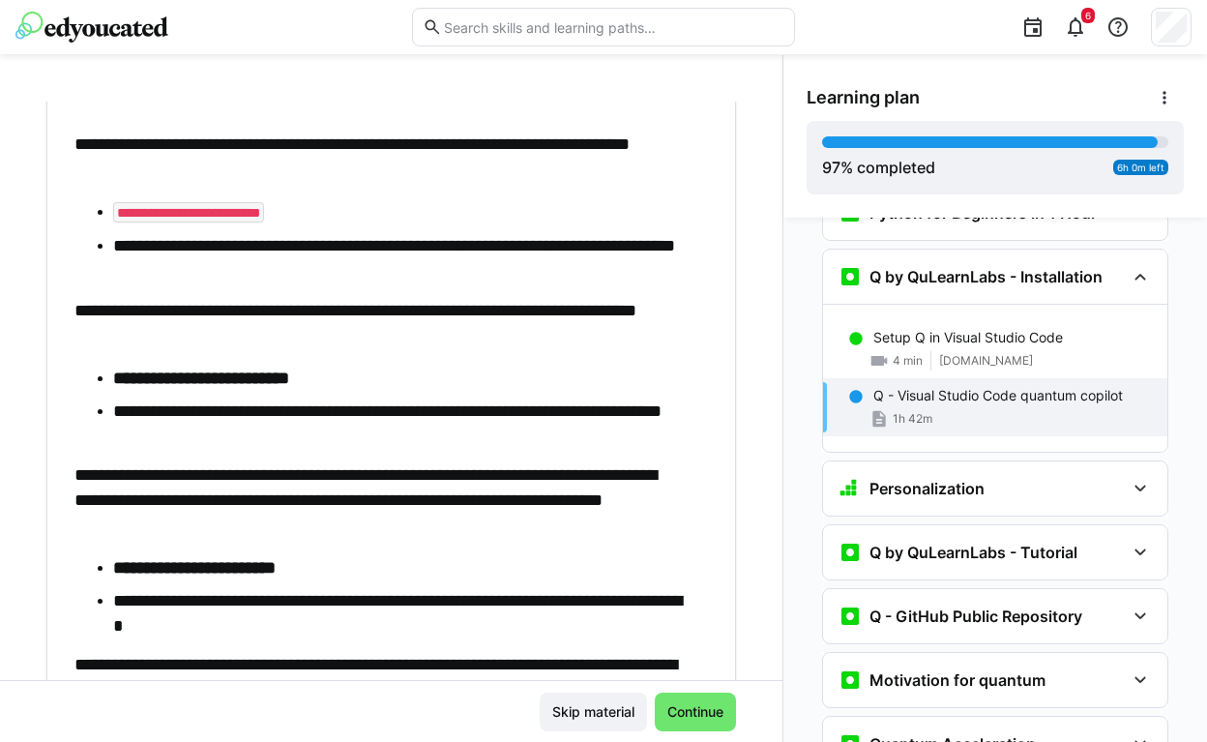
scroll to position [1315, 0]
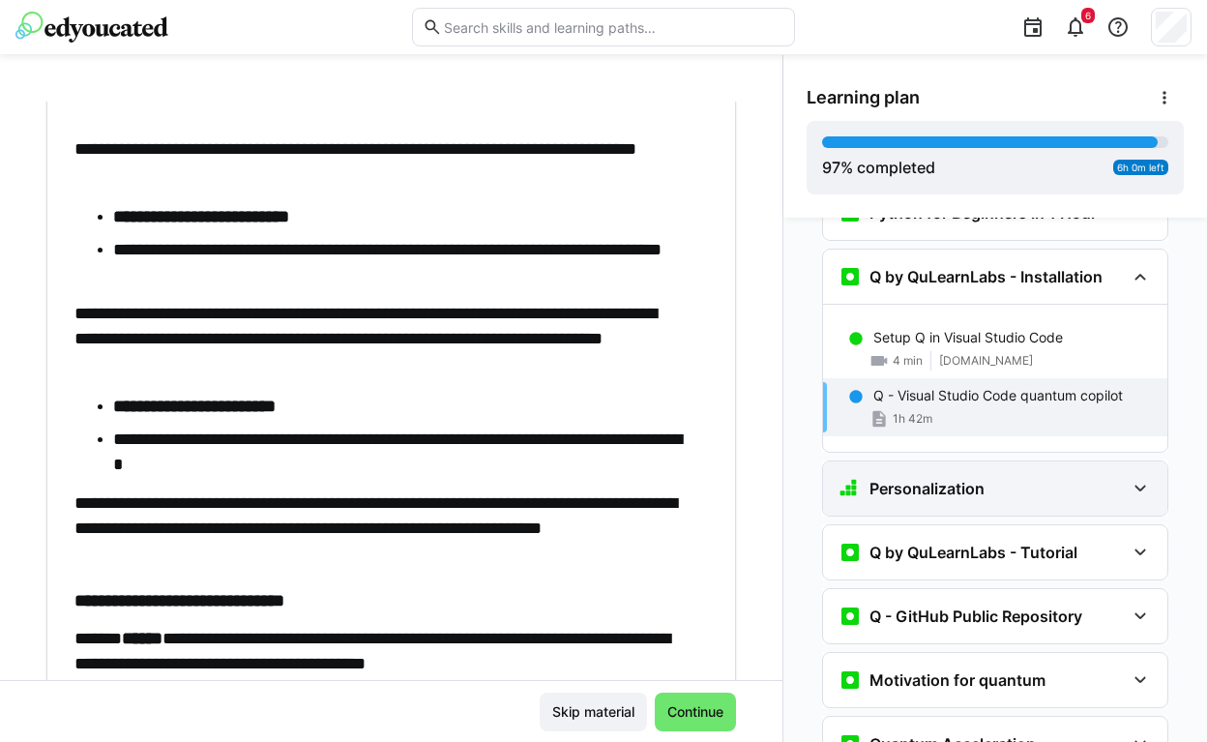
click at [973, 461] on div "Personalization" at bounding box center [995, 488] width 344 height 54
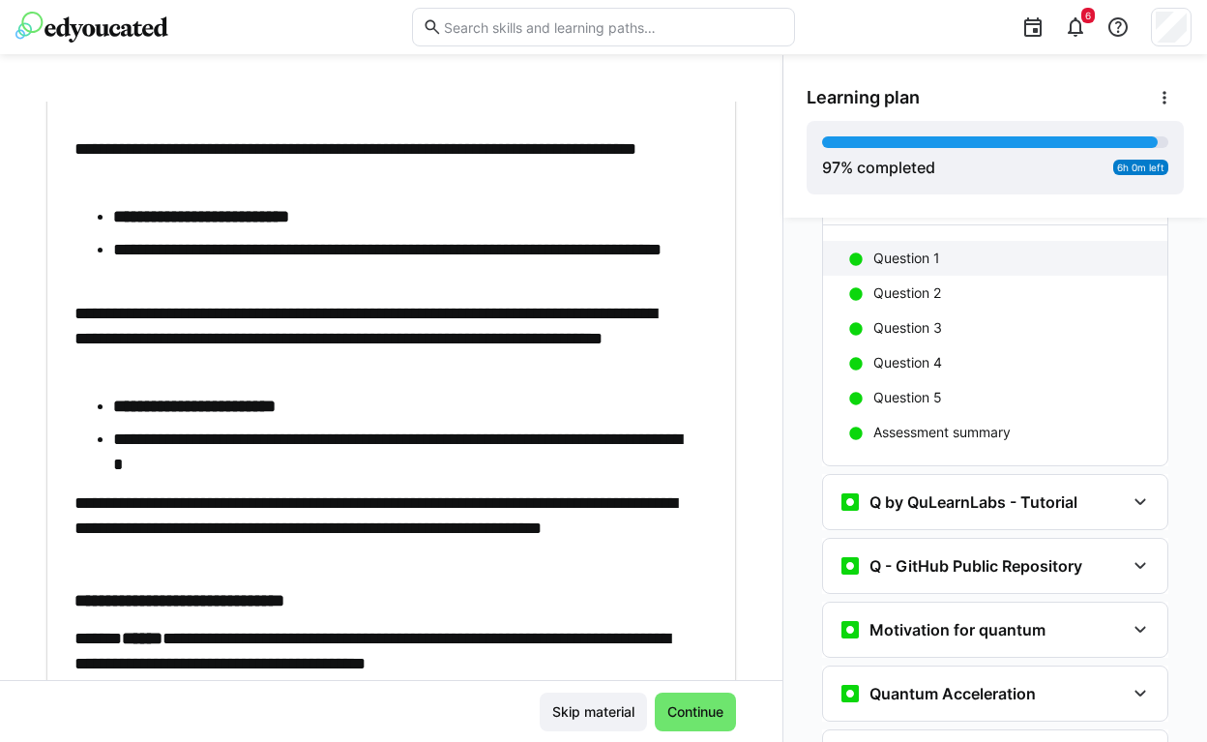
scroll to position [2101, 0]
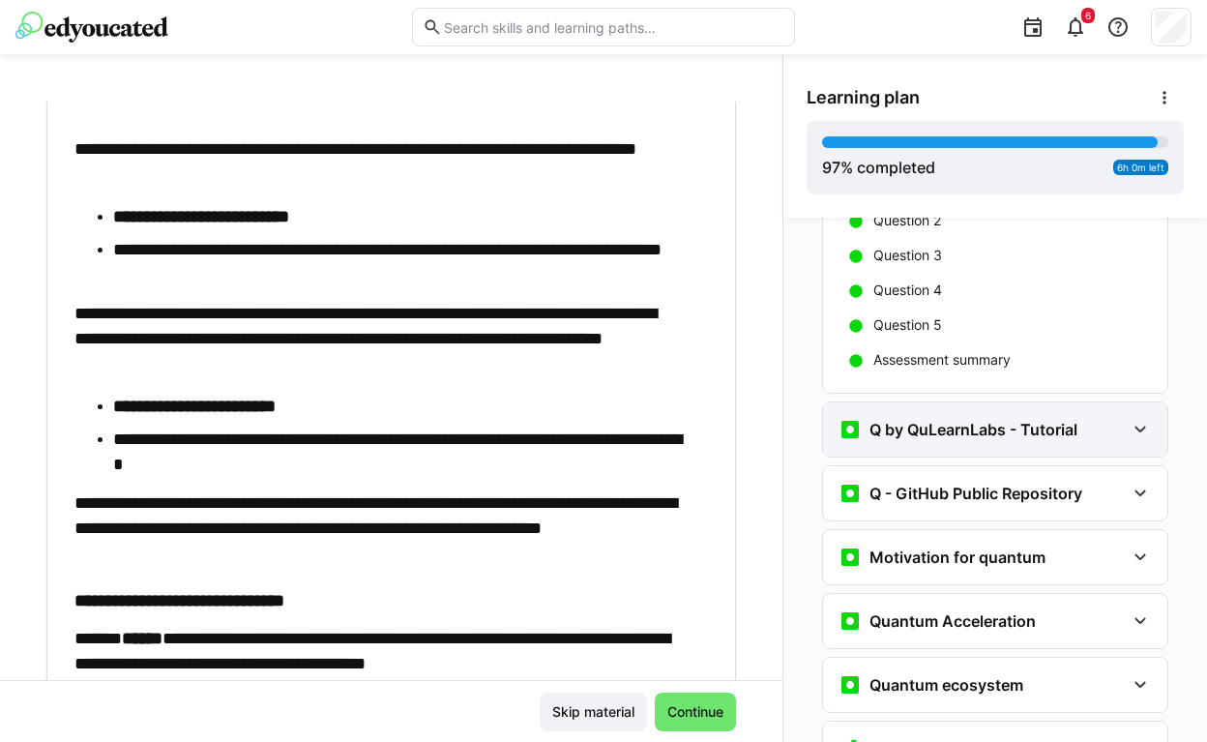
click at [973, 414] on div "Q by QuLearnLabs - Tutorial" at bounding box center [995, 429] width 344 height 54
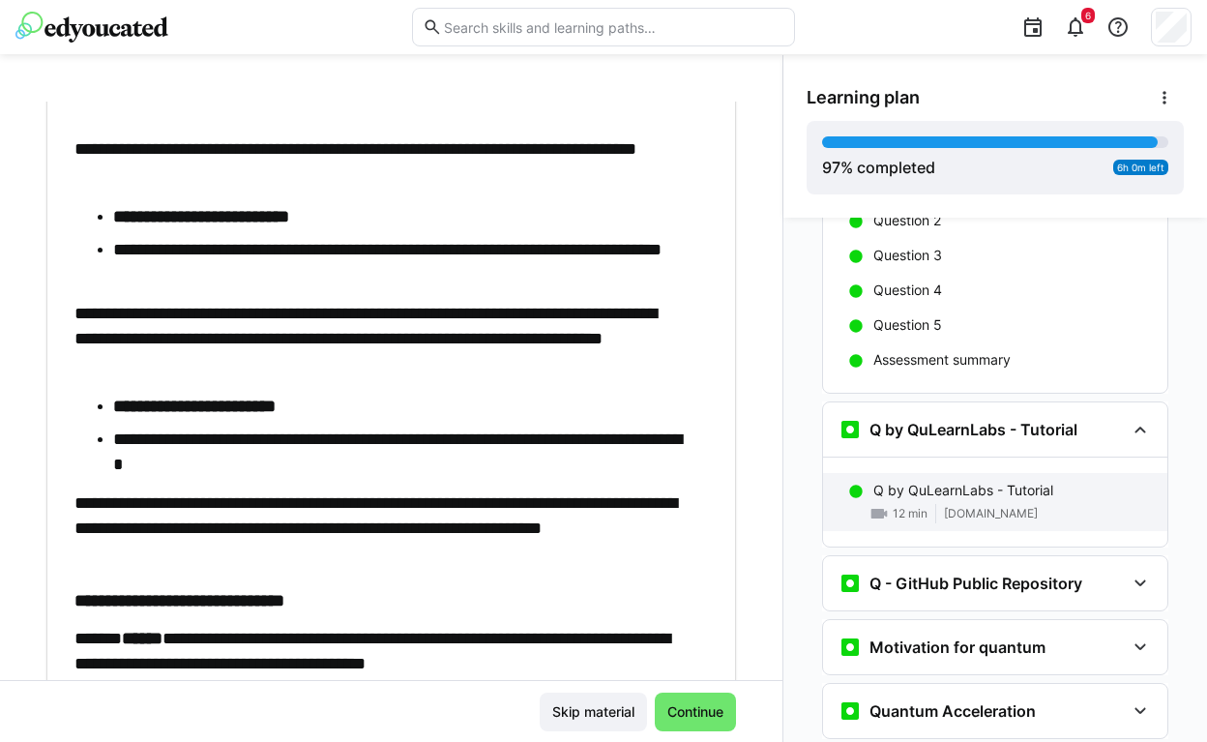
click at [949, 481] on p "Q by QuLearnLabs - Tutorial" at bounding box center [963, 490] width 180 height 19
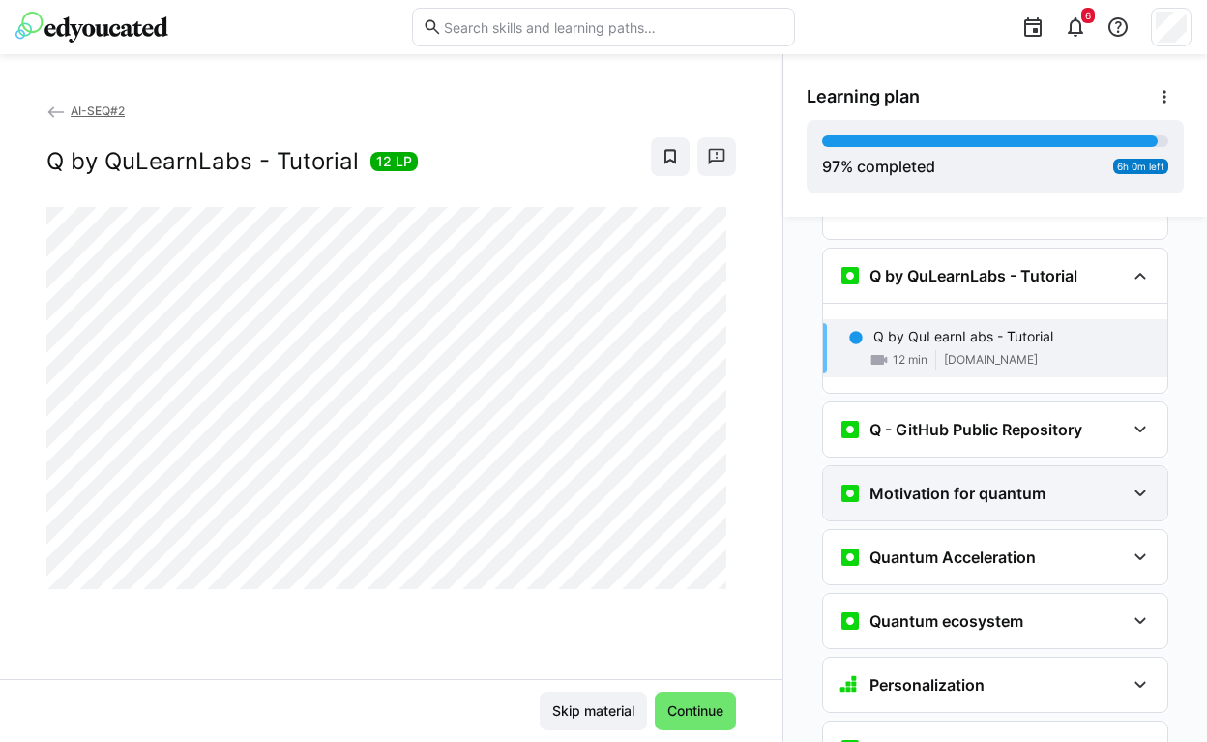
scroll to position [48, 0]
